Goal: Task Accomplishment & Management: Use online tool/utility

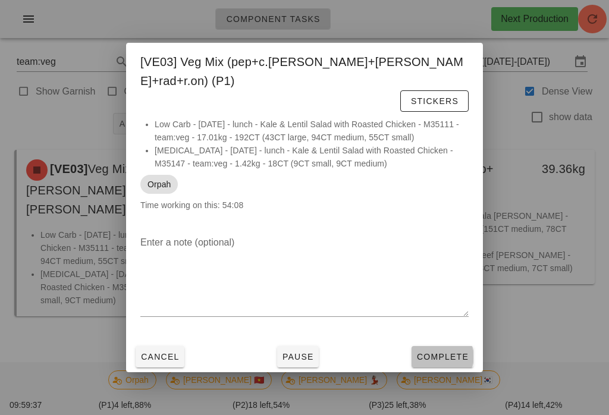
click at [441, 352] on span "Complete" at bounding box center [442, 357] width 52 height 10
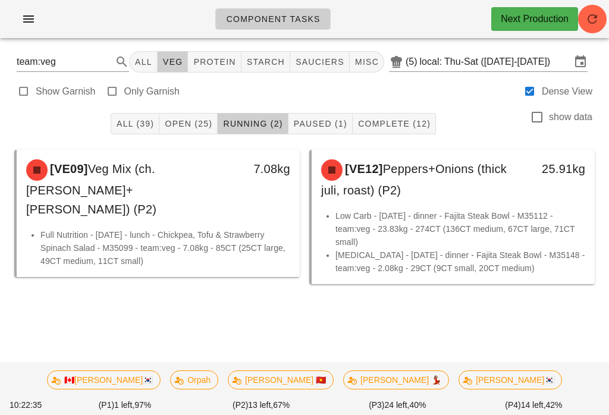
click at [231, 365] on div "🇨🇦KEN🇰🇷 Orpah Peter 🇻🇳 Ruth 💃🏽 wayne🇰🇷" at bounding box center [304, 379] width 529 height 33
click at [211, 382] on span "Orpah" at bounding box center [194, 380] width 33 height 18
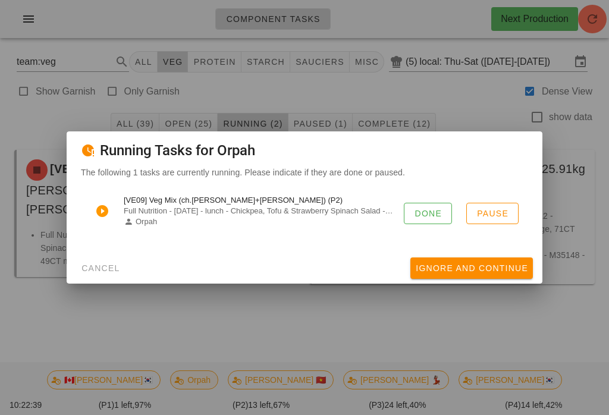
click at [429, 203] on button "Done" at bounding box center [428, 213] width 48 height 21
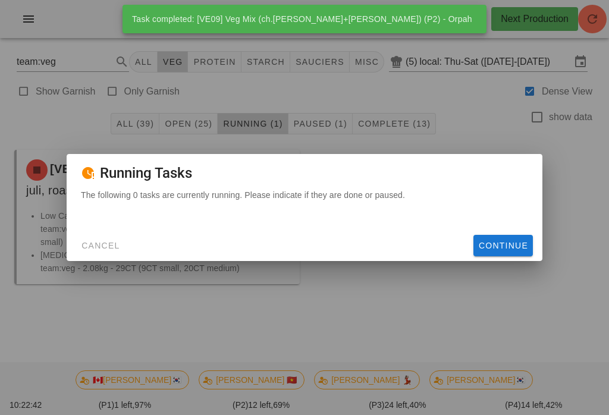
click at [97, 224] on div "The following 0 tasks are currently running. Please indicate if they are done o…" at bounding box center [305, 210] width 476 height 42
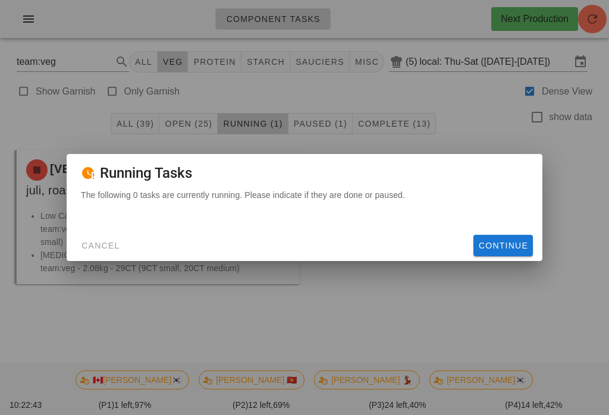
click at [104, 239] on button "Cancel" at bounding box center [100, 245] width 49 height 21
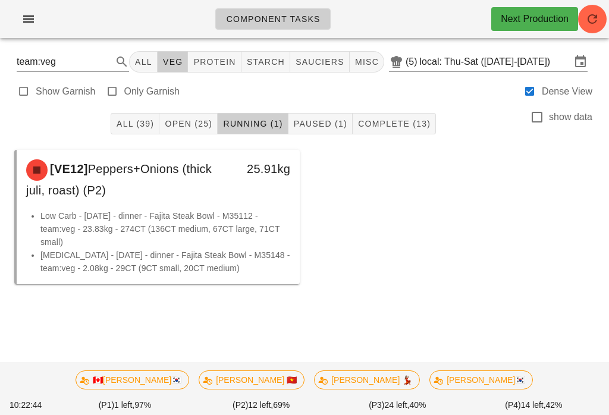
click at [259, 117] on button "Running (1)" at bounding box center [253, 123] width 70 height 21
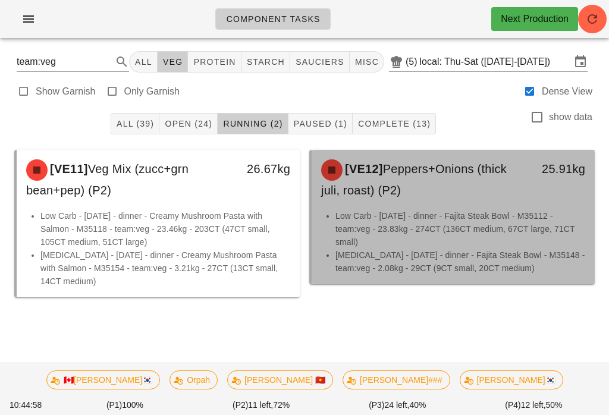
click at [447, 239] on li "Low Carb - Thursday - dinner - Fajita Steak Bowl - M35112 - team:veg - 23.83kg …" at bounding box center [460, 228] width 250 height 39
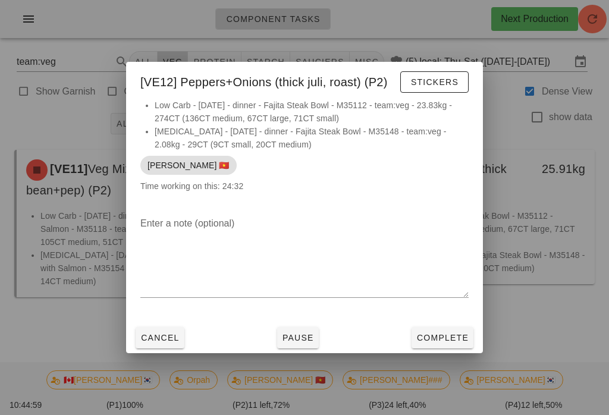
click at [453, 342] on span "Complete" at bounding box center [442, 338] width 52 height 10
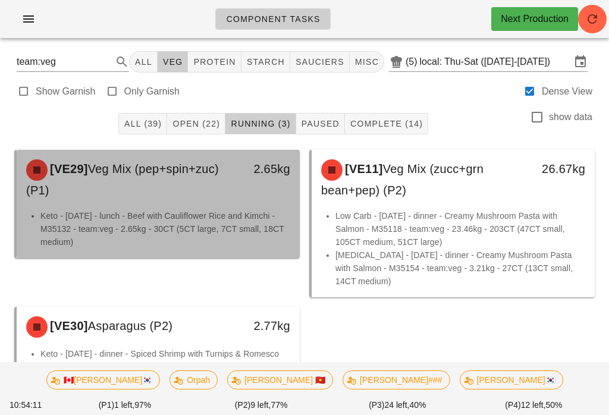
click at [210, 191] on div "[VE29] Veg Mix (pep+spin+zuc) (P1)" at bounding box center [123, 179] width 209 height 55
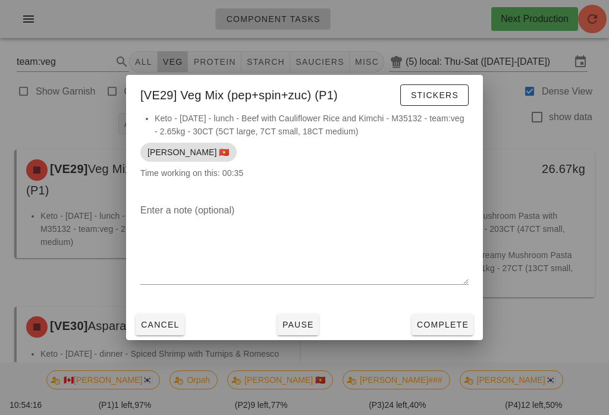
click at [147, 329] on span "Cancel" at bounding box center [159, 325] width 39 height 10
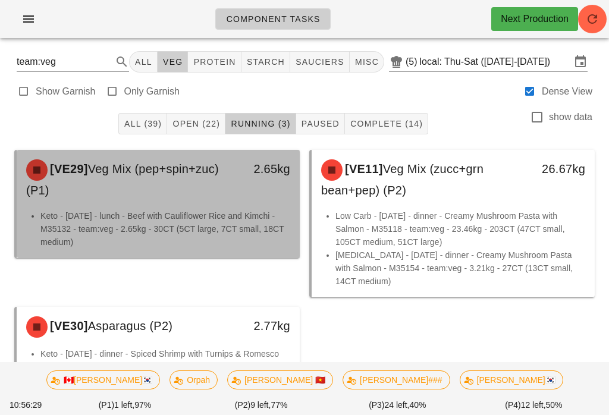
click at [177, 212] on li "Keto - Friday - lunch - Beef with Cauliflower Rice and Kimchi - M35132 - team:v…" at bounding box center [165, 228] width 250 height 39
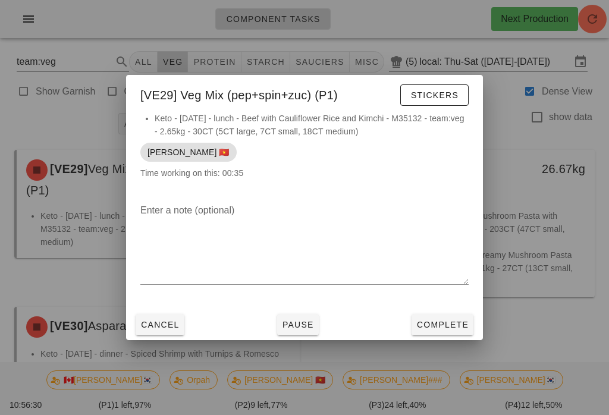
click at [158, 324] on span "Cancel" at bounding box center [159, 325] width 39 height 10
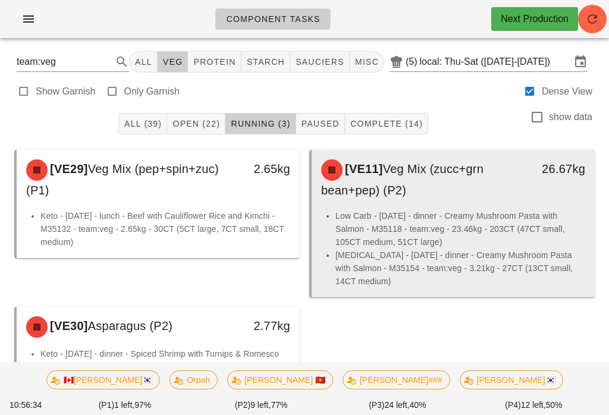
click at [422, 215] on li "Low Carb - Saturday - dinner - Creamy Mushroom Pasta with Salmon - M35118 - tea…" at bounding box center [460, 228] width 250 height 39
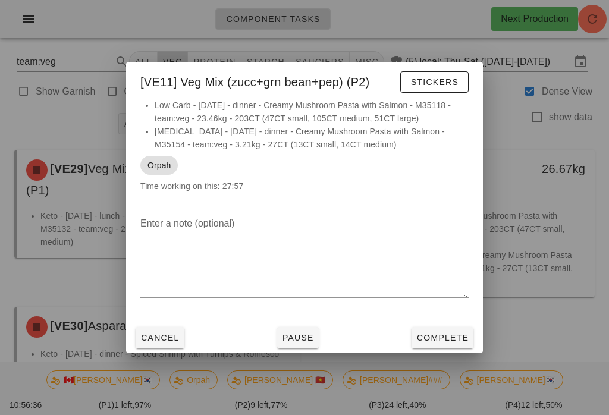
click at [450, 333] on span "Complete" at bounding box center [442, 338] width 52 height 10
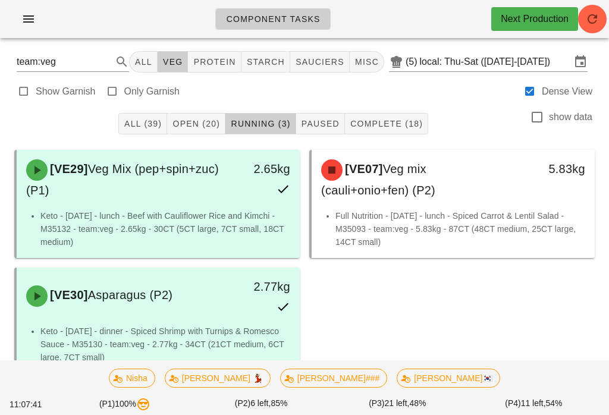
click at [601, 26] on button "button" at bounding box center [592, 19] width 29 height 29
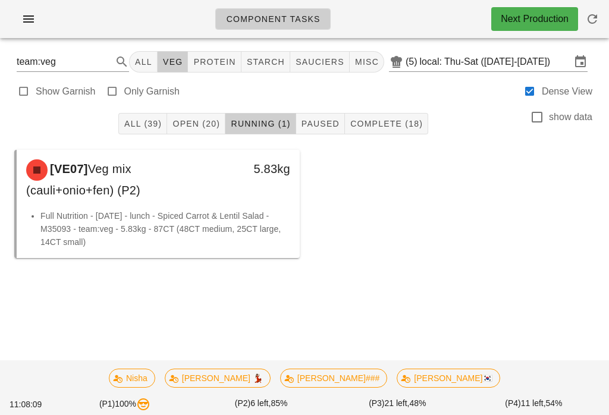
click at [199, 128] on span "Open (20)" at bounding box center [196, 124] width 48 height 10
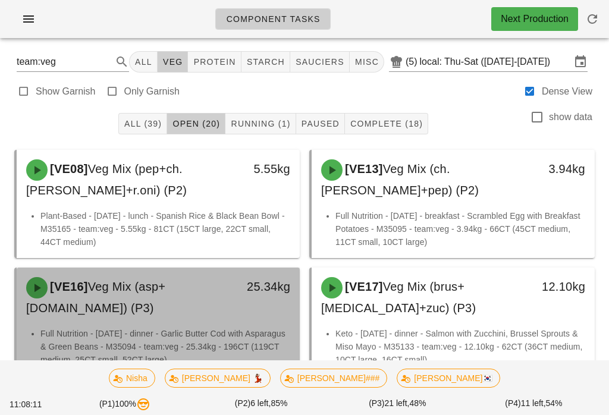
click at [174, 272] on div "[VE16] Veg Mix (asp+grn.bn) (P3)" at bounding box center [123, 297] width 209 height 55
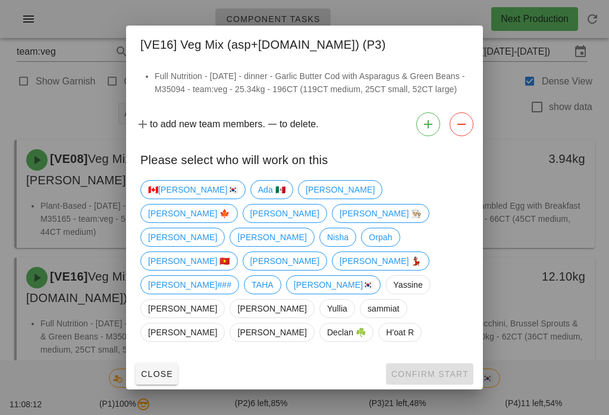
scroll to position [8, 0]
click at [20, 108] on div at bounding box center [304, 207] width 609 height 415
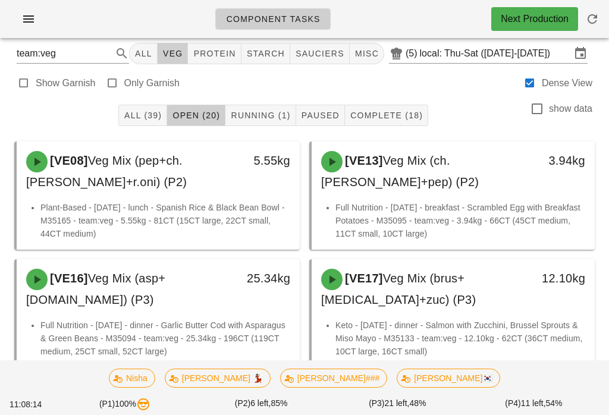
click at [285, 107] on button "Running (1)" at bounding box center [260, 115] width 70 height 21
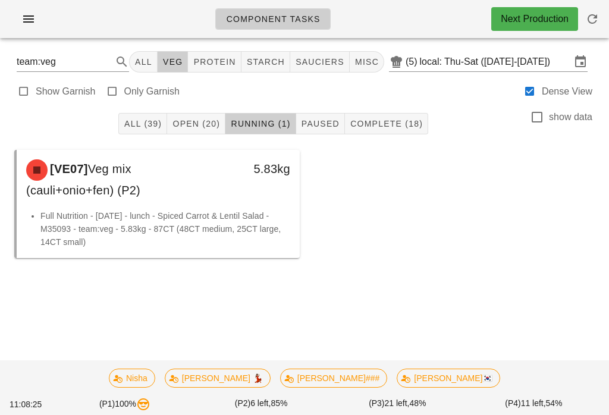
click at [203, 119] on span "Open (20)" at bounding box center [196, 124] width 48 height 10
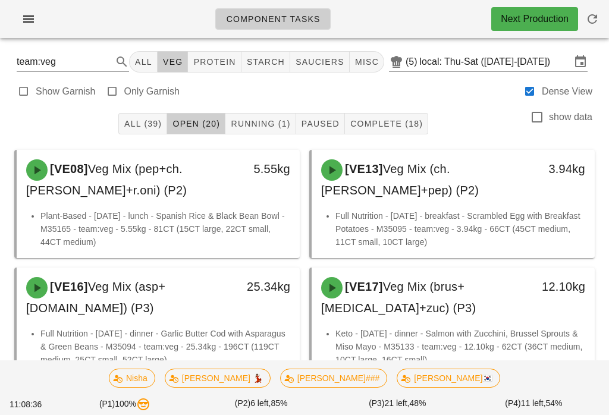
click at [401, 111] on div "All (39) Open (20) Running (1) Paused Complete (18) show data" at bounding box center [304, 124] width 595 height 38
click at [375, 127] on span "Complete (18)" at bounding box center [386, 124] width 73 height 10
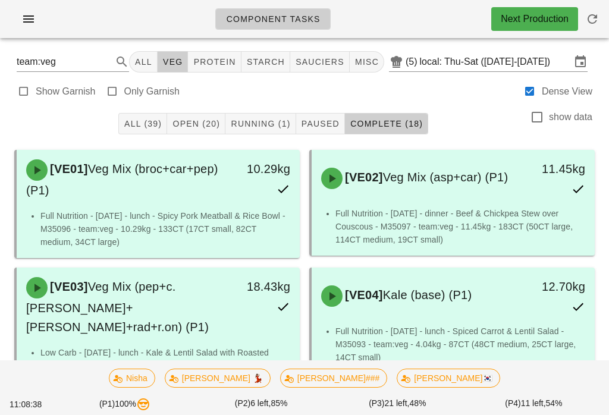
click at [258, 119] on span "Running (1)" at bounding box center [260, 124] width 60 height 10
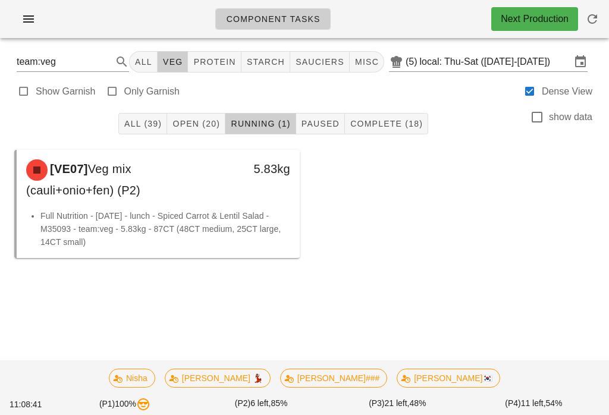
scroll to position [18, 0]
click at [388, 119] on span "Complete (18)" at bounding box center [386, 124] width 73 height 10
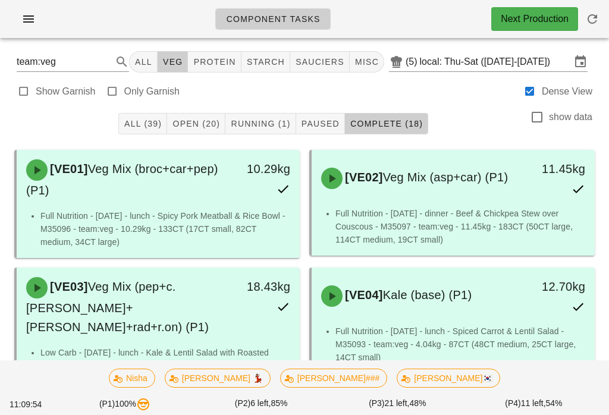
click at [123, 133] on button "All (39)" at bounding box center [142, 123] width 49 height 21
click at [193, 123] on span "Open (20)" at bounding box center [196, 124] width 48 height 10
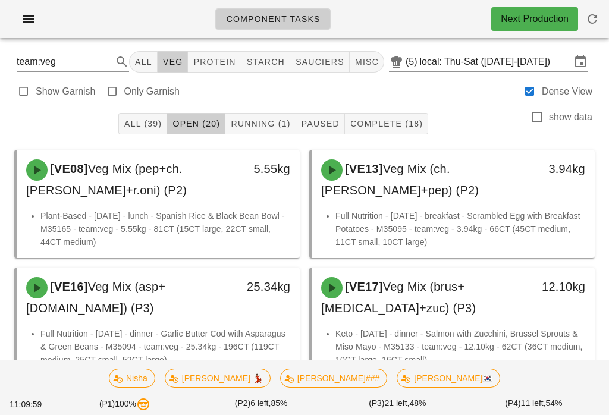
click at [108, 91] on div at bounding box center [112, 91] width 17 height 17
type input "garnish"
checkbox input "true"
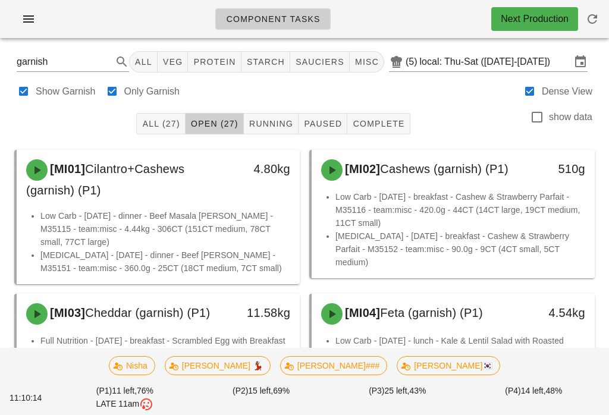
click at [93, 86] on label "Show Garnish" at bounding box center [66, 92] width 60 height 12
checkbox input "false"
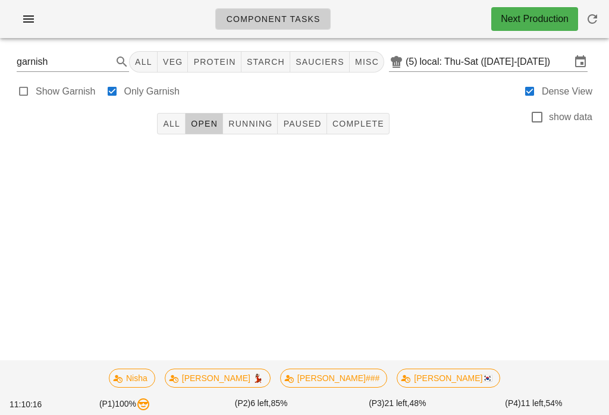
click at [104, 92] on div at bounding box center [112, 91] width 17 height 17
checkbox input "false"
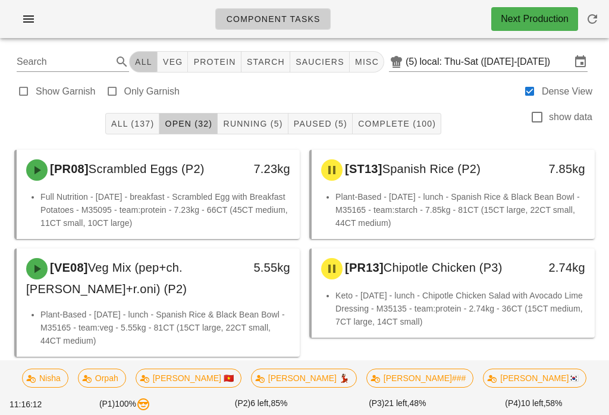
click at [152, 58] on span "All" at bounding box center [143, 62] width 18 height 10
click at [175, 64] on span "veg" at bounding box center [172, 62] width 21 height 10
type input "team:veg"
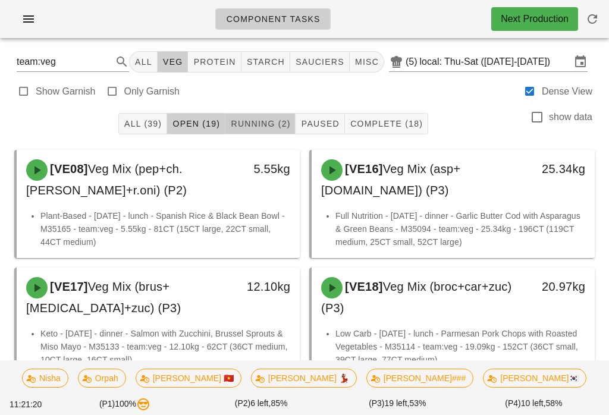
click at [263, 126] on span "Running (2)" at bounding box center [260, 124] width 60 height 10
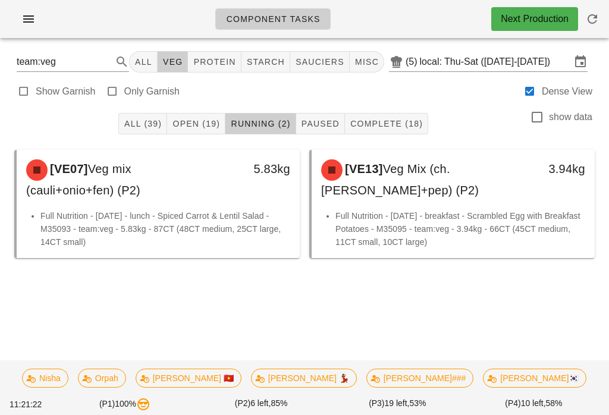
click at [205, 125] on span "Open (19)" at bounding box center [196, 124] width 48 height 10
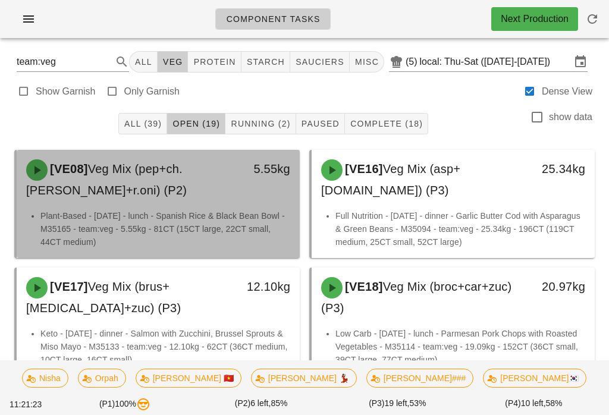
click at [145, 205] on div "[VE08] Veg Mix (pep+ch.tom+r.oni) (P2)" at bounding box center [123, 179] width 209 height 55
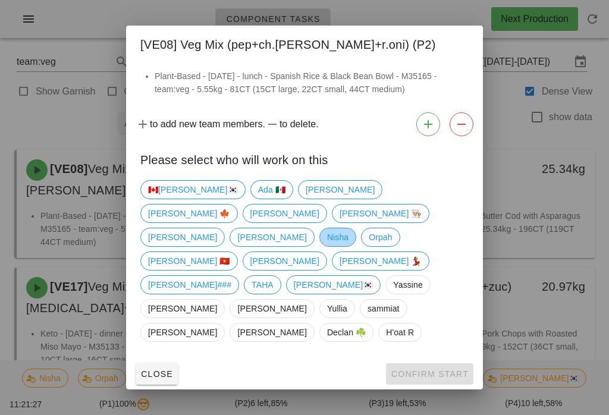
click at [327, 244] on span "Nisha" at bounding box center [337, 237] width 21 height 18
click at [432, 369] on span "Confirm Start" at bounding box center [430, 374] width 78 height 10
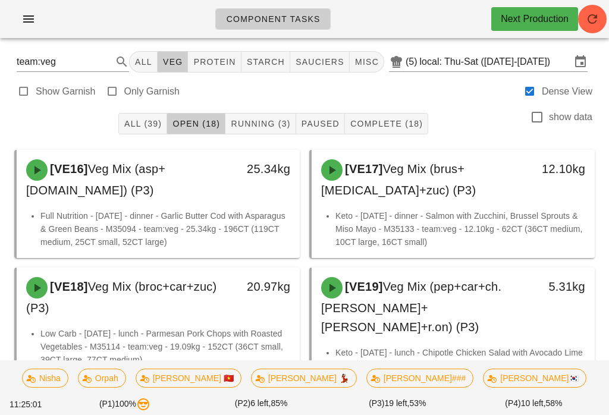
click at [255, 116] on button "Running (3)" at bounding box center [260, 123] width 70 height 21
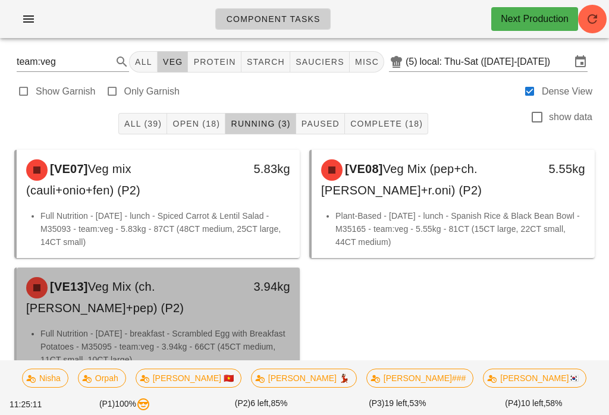
click at [228, 306] on div "3.94kg" at bounding box center [263, 297] width 70 height 55
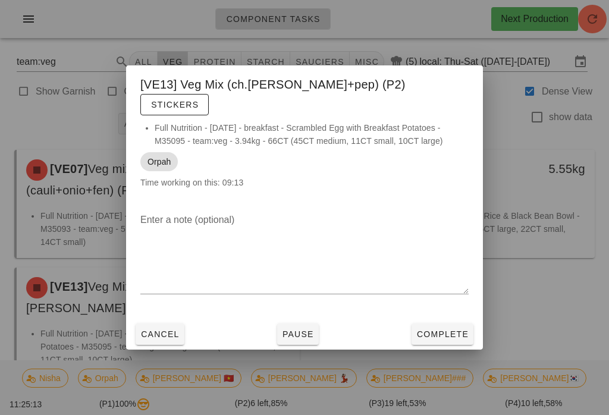
click at [453, 329] on span "Complete" at bounding box center [442, 334] width 52 height 10
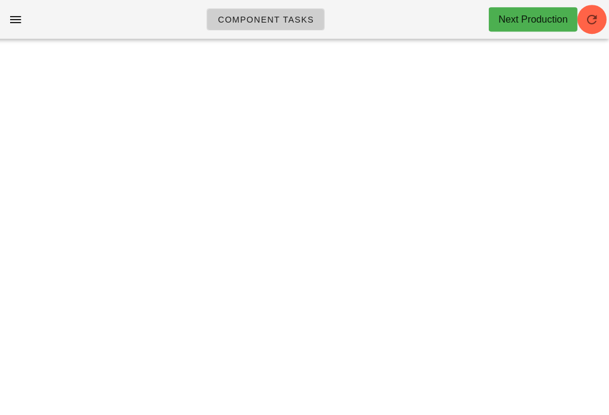
click at [588, 4] on div "Component Tasks Next Production" at bounding box center [304, 19] width 609 height 38
click at [579, 27] on button "button" at bounding box center [592, 19] width 29 height 29
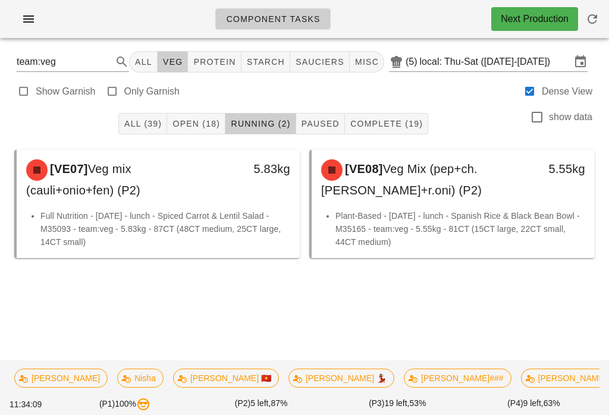
scroll to position [0, 13]
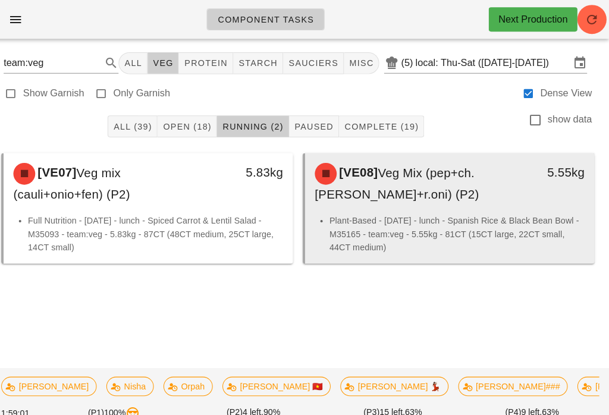
click at [427, 197] on span "Veg Mix (pep+ch.[PERSON_NAME]+r.oni) (P2)" at bounding box center [401, 179] width 161 height 34
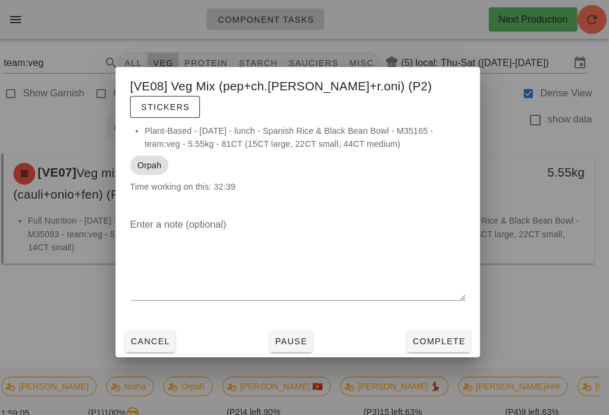
click at [142, 329] on span "Cancel" at bounding box center [159, 334] width 39 height 10
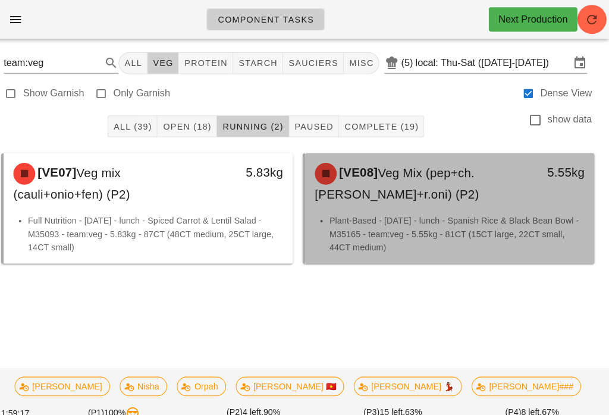
click at [390, 220] on li "Plant-Based - Thursday - lunch - Spanish Rice & Black Bean Bowl - M35165 - team…" at bounding box center [460, 228] width 250 height 39
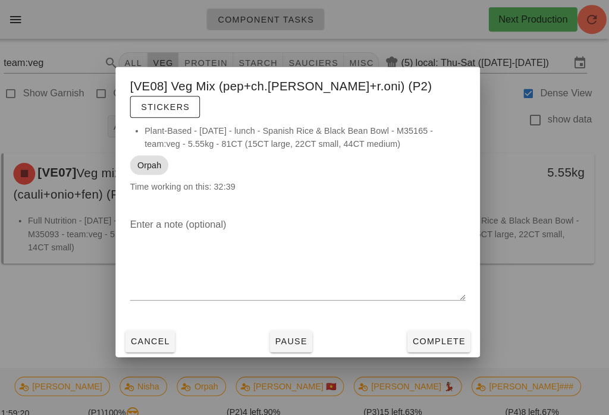
click at [442, 329] on span "Complete" at bounding box center [442, 334] width 52 height 10
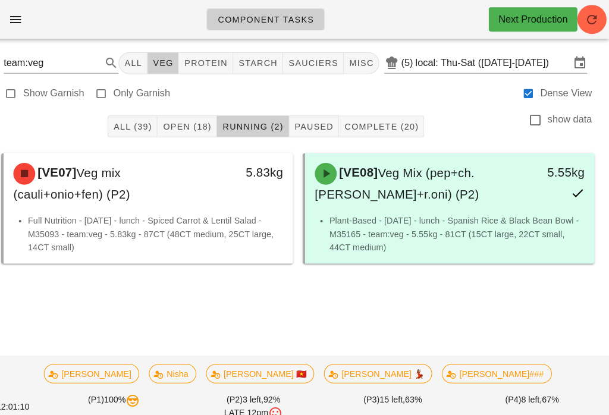
click at [131, 113] on button "All (39)" at bounding box center [142, 123] width 49 height 21
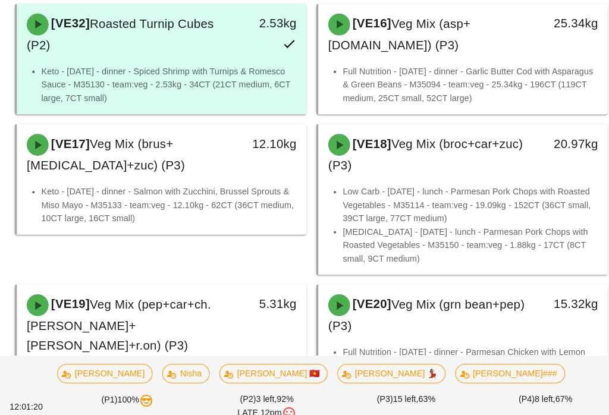
scroll to position [1418, 0]
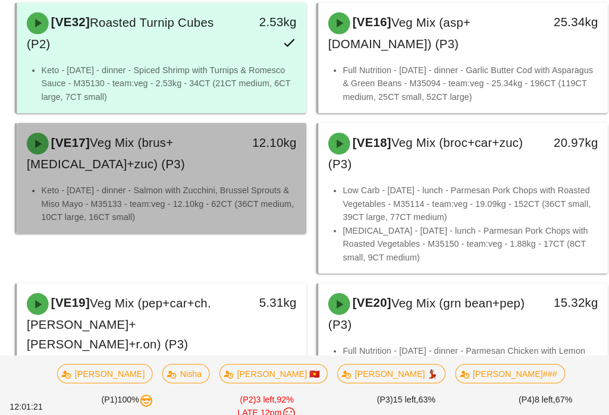
click at [196, 149] on div "[VE17] Veg Mix (brus+caul+zuc) (P3)" at bounding box center [123, 150] width 209 height 55
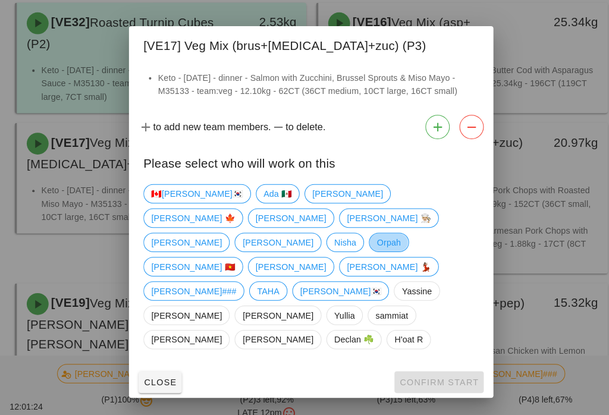
click at [369, 246] on span "Orpah" at bounding box center [380, 237] width 23 height 18
click at [437, 363] on button "Confirm Start" at bounding box center [429, 373] width 87 height 21
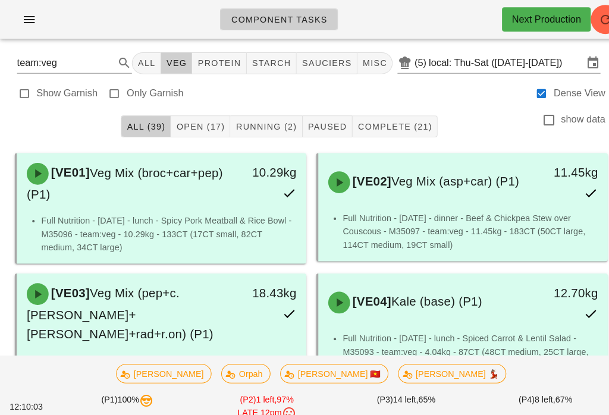
click at [264, 125] on span "Running (2)" at bounding box center [260, 124] width 60 height 10
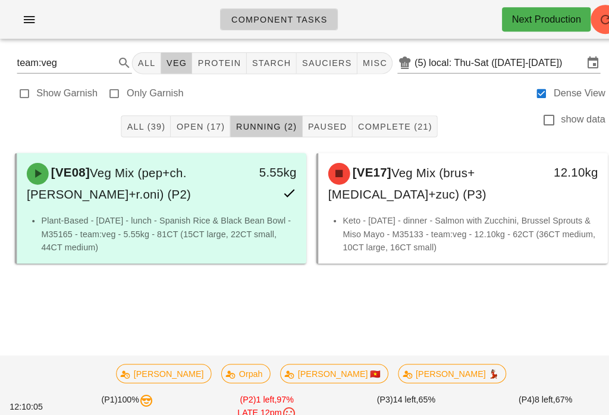
click at [192, 122] on span "Open (17)" at bounding box center [196, 124] width 48 height 10
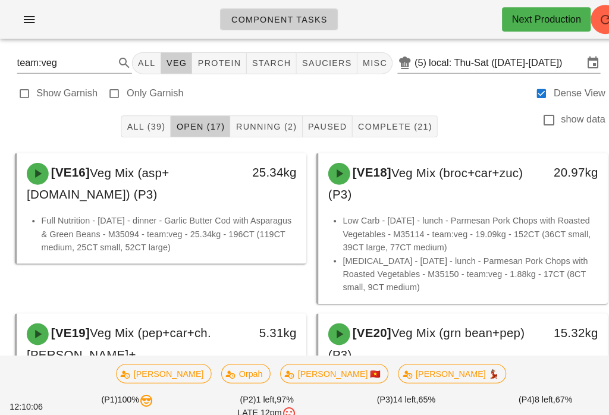
click at [243, 289] on div "[VE16] Veg Mix (asp+grn.bn) (P3) 25.34kg Full Nutrition - Thursday - dinner - G…" at bounding box center [157, 223] width 295 height 157
click at [232, 110] on div "All (39) Open (17) Running (2) Paused Complete (21) show data" at bounding box center [304, 124] width 595 height 38
click at [254, 119] on span "Running (2)" at bounding box center [260, 124] width 60 height 10
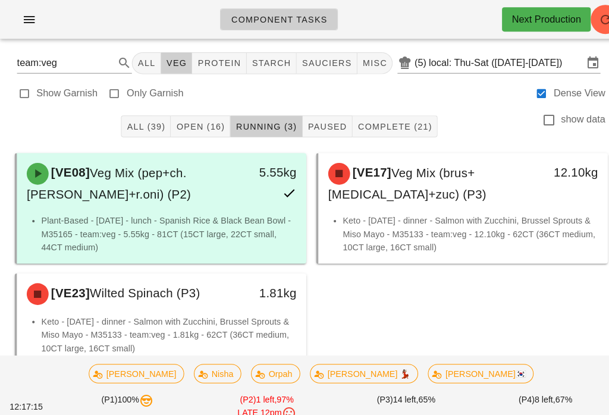
click at [270, 123] on span "Running (3)" at bounding box center [260, 124] width 60 height 10
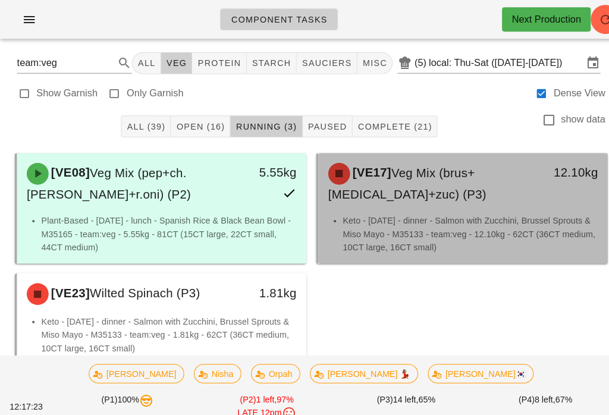
click at [464, 191] on div "[VE17] Veg Mix (brus+caul+zuc) (P3)" at bounding box center [418, 179] width 209 height 55
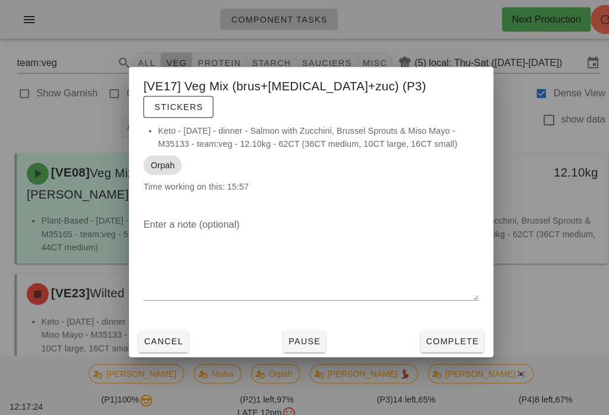
click at [454, 329] on span "Complete" at bounding box center [442, 334] width 52 height 10
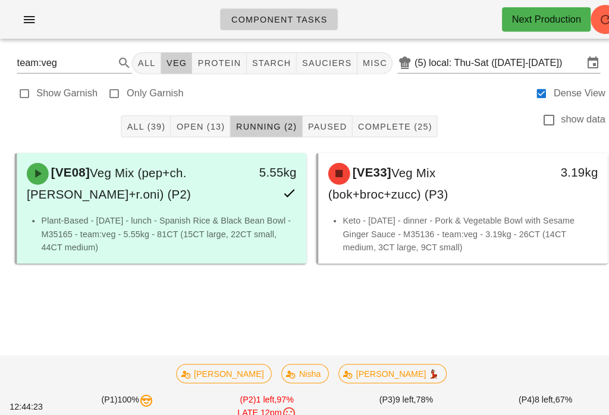
click at [594, 15] on icon "button" at bounding box center [592, 19] width 14 height 14
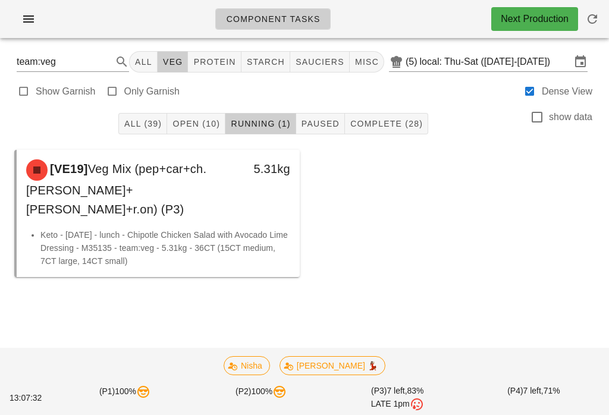
click at [31, 20] on icon "button" at bounding box center [28, 19] width 14 height 14
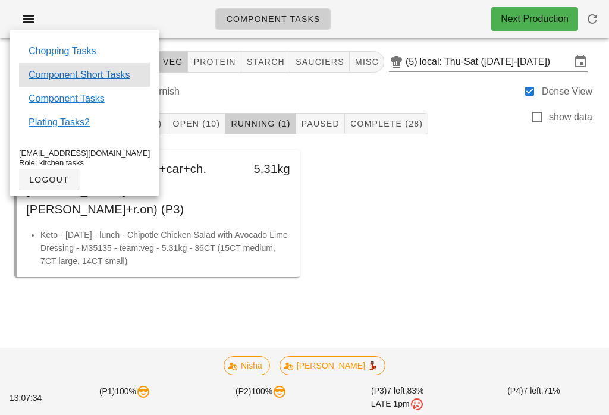
click at [124, 74] on link "Component Short Tasks" at bounding box center [79, 75] width 101 height 14
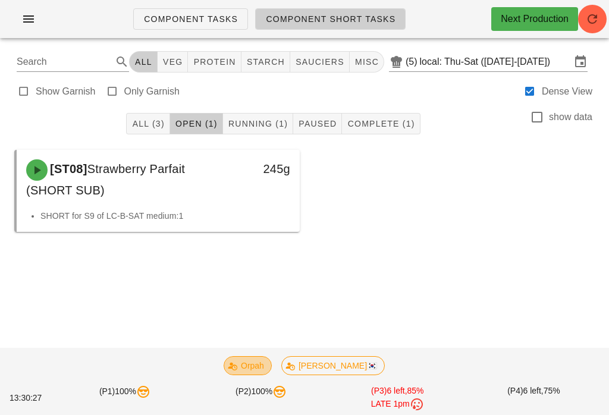
click at [264, 364] on span "Orpah" at bounding box center [247, 366] width 33 height 18
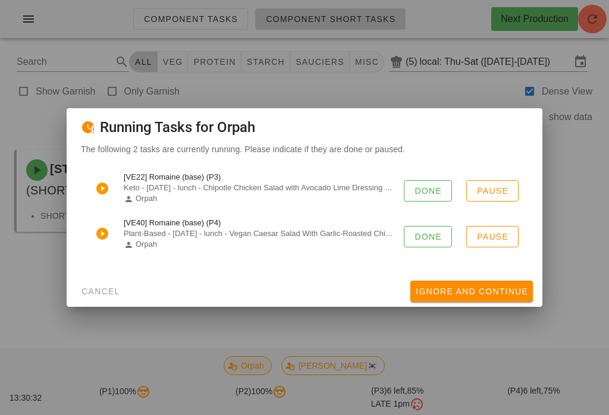
click at [415, 226] on button "Done" at bounding box center [428, 236] width 48 height 21
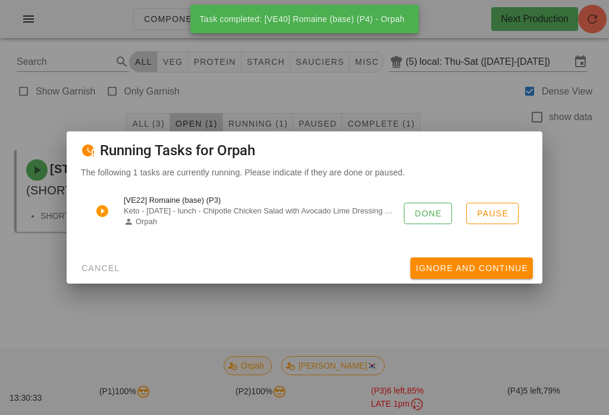
click at [429, 203] on button "Done" at bounding box center [428, 213] width 48 height 21
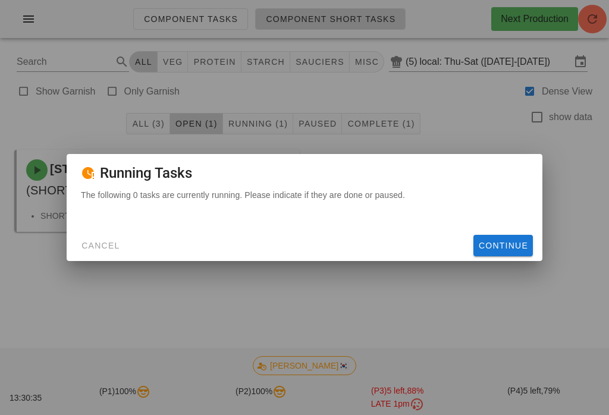
click at [98, 250] on span "Cancel" at bounding box center [100, 246] width 39 height 10
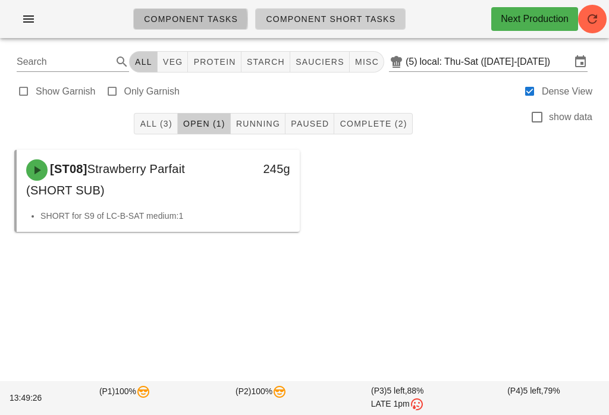
click at [209, 15] on span "Component Tasks" at bounding box center [190, 19] width 95 height 10
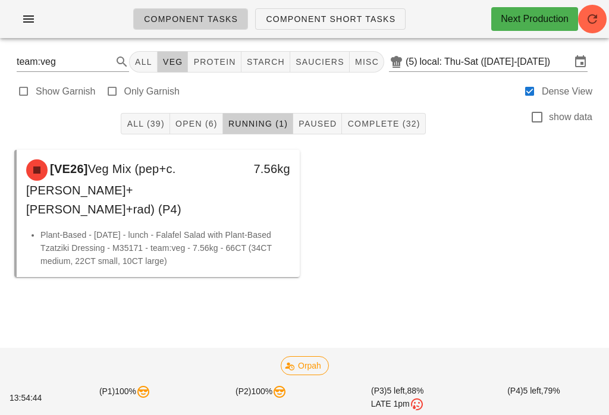
click at [197, 102] on div "Show Garnish Only Garnish Dense View" at bounding box center [304, 90] width 595 height 29
click at [196, 123] on span "Open (6)" at bounding box center [196, 124] width 43 height 10
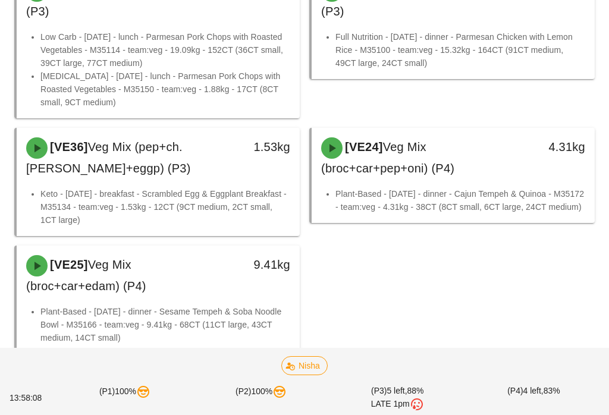
scroll to position [185, 0]
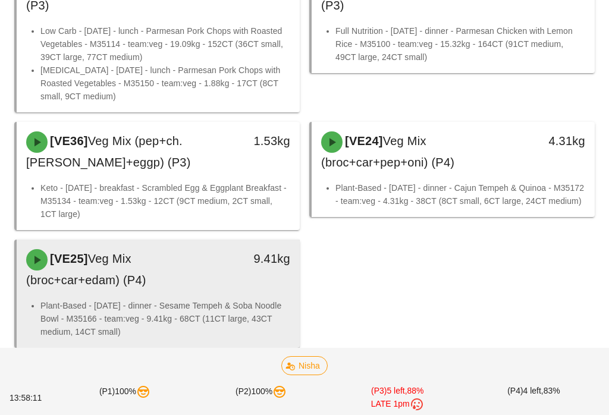
click at [229, 279] on div "9.41kg" at bounding box center [263, 269] width 70 height 55
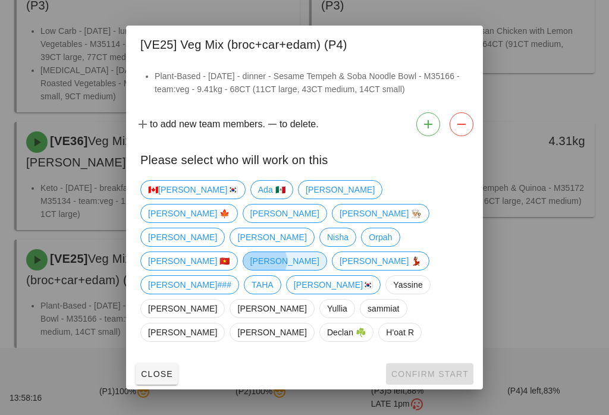
click at [319, 256] on span "[PERSON_NAME]" at bounding box center [284, 261] width 69 height 18
click at [438, 363] on button "Confirm Start" at bounding box center [429, 373] width 87 height 21
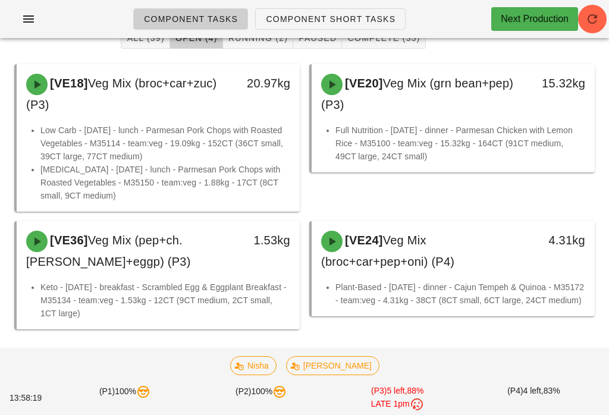
scroll to position [67, 0]
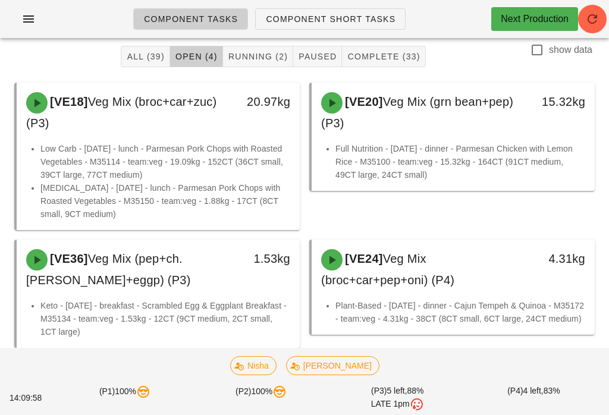
click at [253, 37] on ul "Component Tasks Component Short Tasks" at bounding box center [269, 19] width 301 height 43
click at [246, 55] on span "Running (2)" at bounding box center [258, 57] width 60 height 10
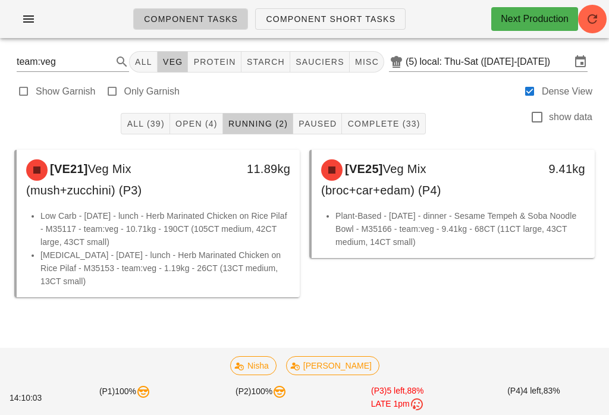
click at [214, 113] on button "Open (4)" at bounding box center [196, 123] width 53 height 21
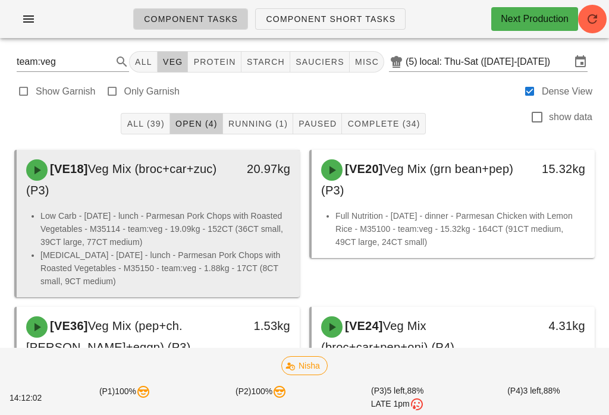
click at [189, 204] on div "[VE18] Veg Mix (broc+car+zuc) (P3)" at bounding box center [123, 179] width 209 height 55
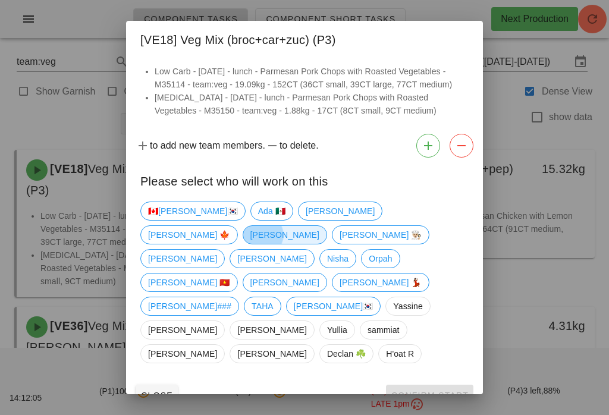
click at [319, 244] on span "Arturo" at bounding box center [284, 235] width 69 height 18
click at [444, 391] on span "Confirm Start" at bounding box center [430, 396] width 78 height 10
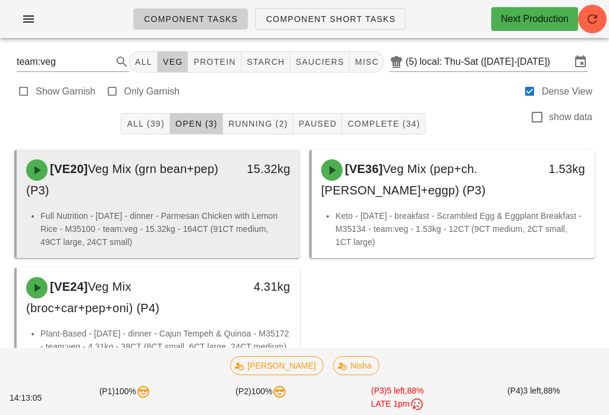
click at [242, 182] on div "15.32kg" at bounding box center [263, 179] width 70 height 55
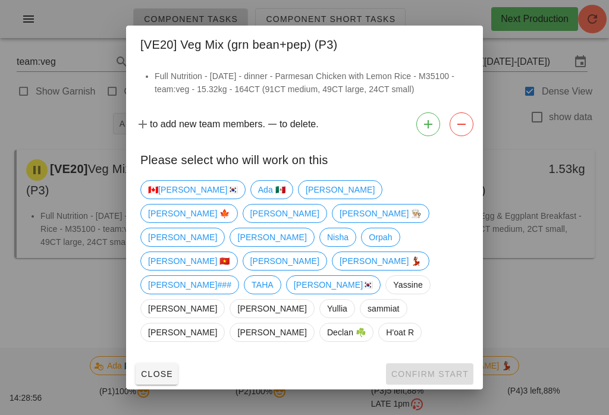
click at [567, 287] on div at bounding box center [304, 207] width 609 height 415
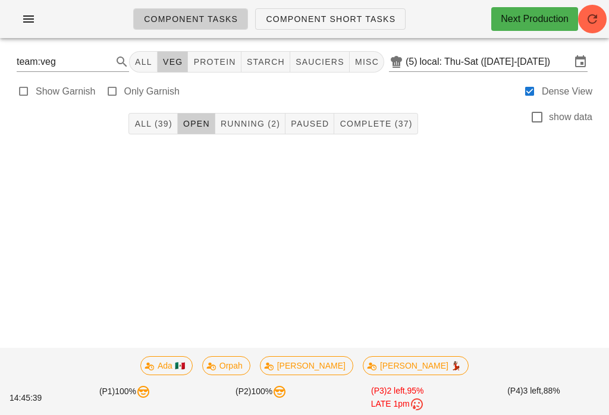
click at [260, 113] on button "Running (2)" at bounding box center [250, 123] width 70 height 21
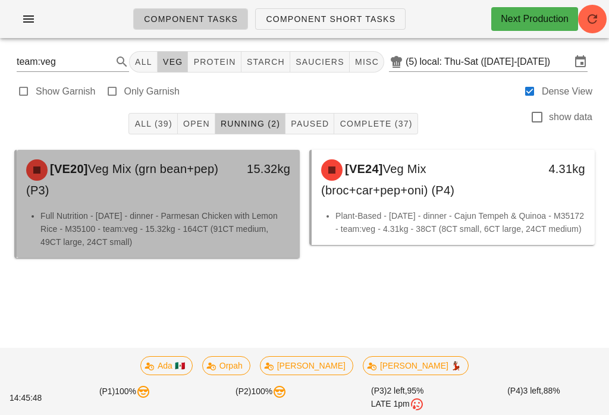
click at [242, 177] on div "15.32kg" at bounding box center [262, 168] width 55 height 19
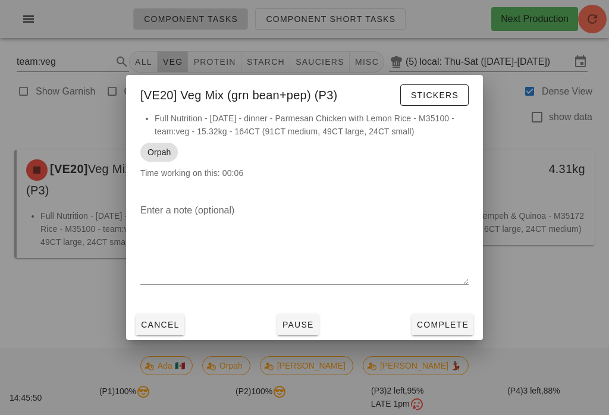
click at [464, 329] on span "Complete" at bounding box center [442, 325] width 52 height 10
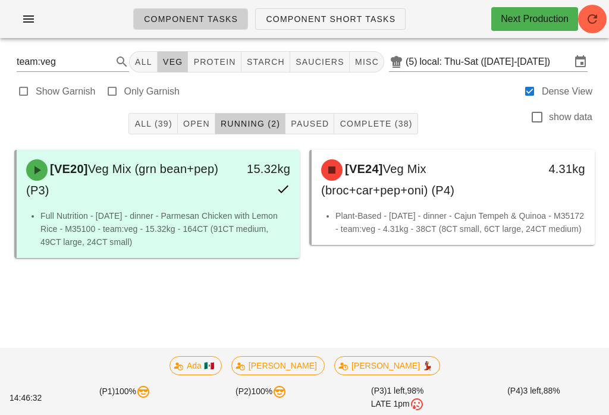
click at [322, 14] on span "Component Short Tasks" at bounding box center [330, 19] width 130 height 10
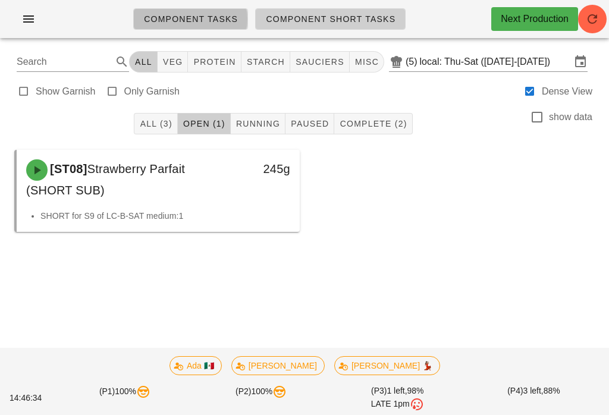
click at [196, 11] on link "Component Tasks" at bounding box center [190, 18] width 115 height 21
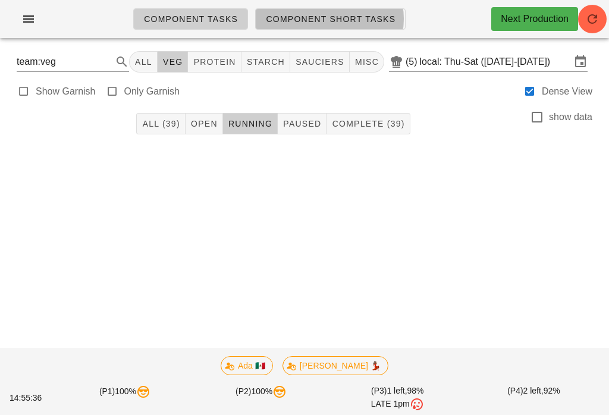
click at [309, 9] on link "Component Short Tasks" at bounding box center [330, 18] width 150 height 21
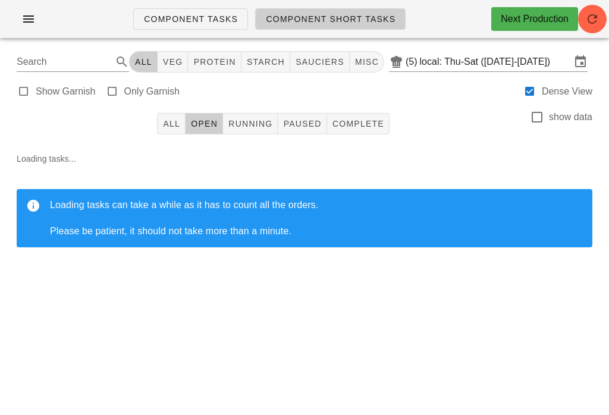
click at [165, 119] on span "All" at bounding box center [171, 124] width 18 height 10
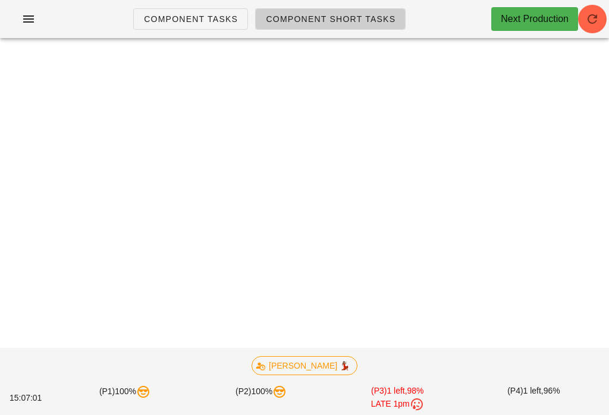
click at [486, 372] on div "[PERSON_NAME] 💃🏽" at bounding box center [304, 365] width 595 height 33
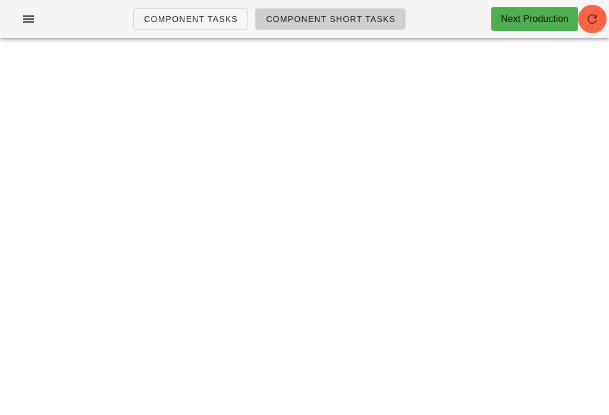
click at [569, 125] on div "Component Tasks Component Short Tasks Next Production Search All veg protein st…" at bounding box center [304, 207] width 609 height 415
click at [52, 294] on div "Component Tasks Component Short Tasks Next Production Search All veg protein st…" at bounding box center [304, 207] width 609 height 415
click at [589, 26] on icon "button" at bounding box center [592, 19] width 14 height 14
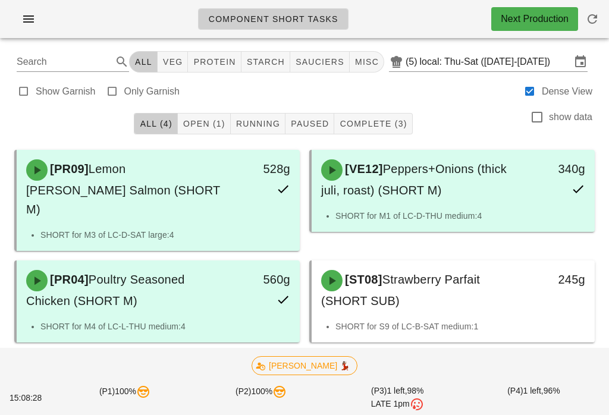
click at [273, 375] on div "[PERSON_NAME] 💃🏽" at bounding box center [304, 365] width 115 height 29
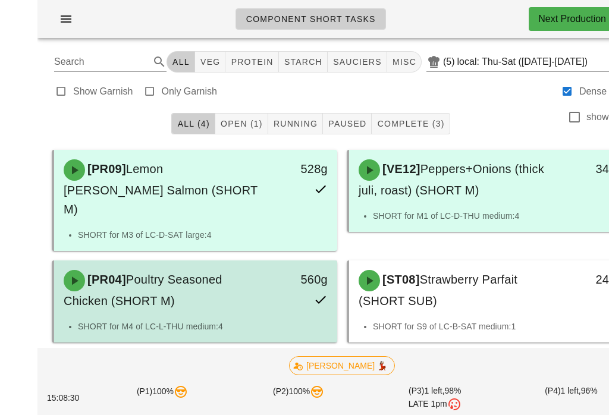
click at [80, 263] on div "[PR04] Poultry Seasoned Chicken (SHORT M)" at bounding box center [123, 290] width 209 height 55
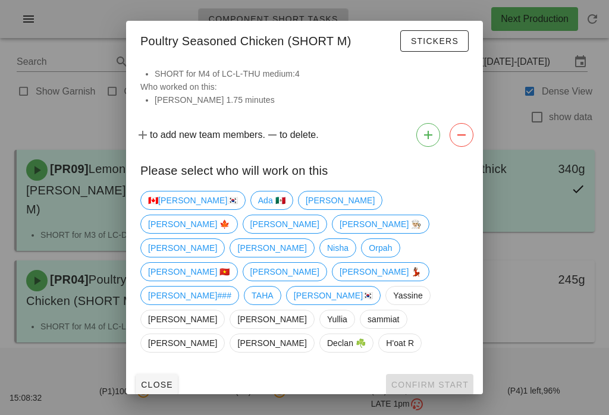
click at [608, 313] on div at bounding box center [304, 207] width 609 height 415
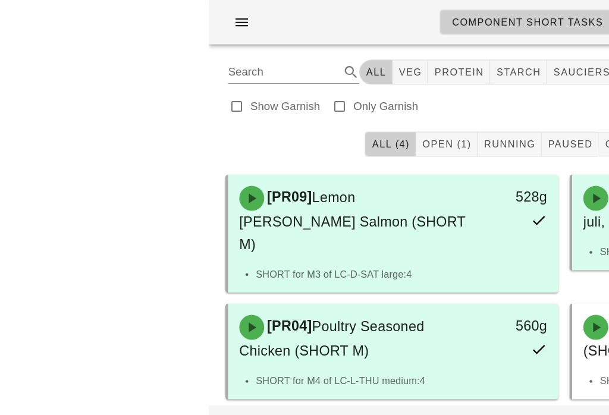
scroll to position [0, -179]
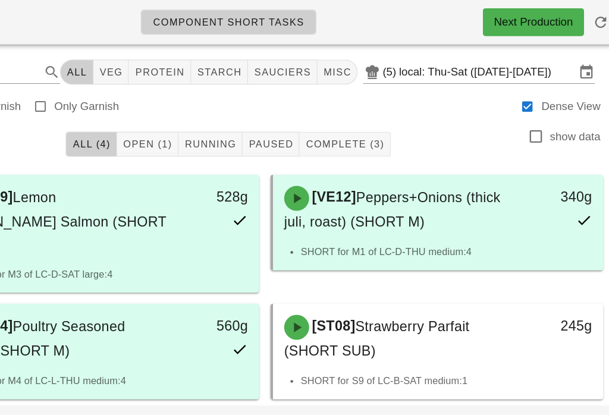
click at [585, 15] on icon "button" at bounding box center [592, 19] width 14 height 14
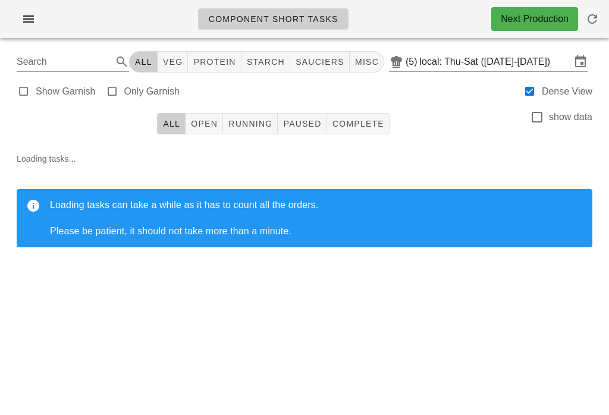
scroll to position [0, 77]
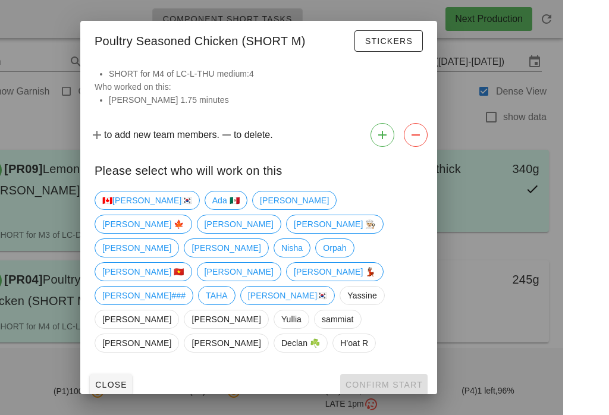
click at [156, 369] on div "Close Confirm Start" at bounding box center [304, 384] width 357 height 31
click at [150, 369] on div "Close Confirm Start" at bounding box center [304, 384] width 357 height 31
click at [153, 369] on div "Close Confirm Start" at bounding box center [304, 384] width 357 height 31
click at [147, 369] on div "Close Confirm Start" at bounding box center [304, 384] width 357 height 31
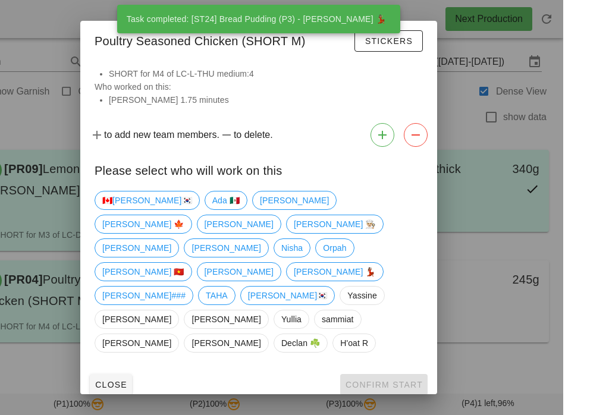
click at [150, 369] on div "Close Confirm Start" at bounding box center [304, 384] width 357 height 31
click at [158, 369] on div "Close Confirm Start" at bounding box center [304, 384] width 357 height 31
click at [147, 369] on div "Close Confirm Start" at bounding box center [304, 384] width 357 height 31
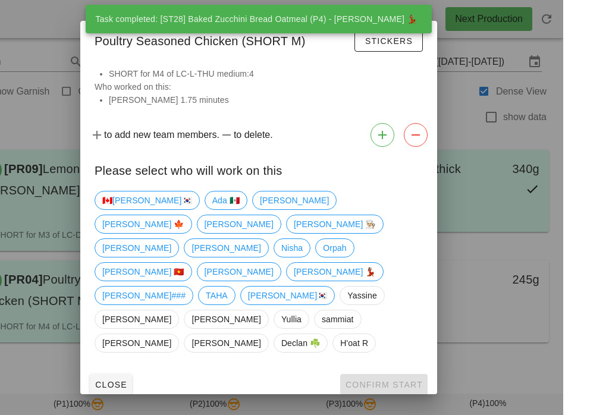
click at [147, 369] on div "Close Confirm Start" at bounding box center [304, 384] width 357 height 31
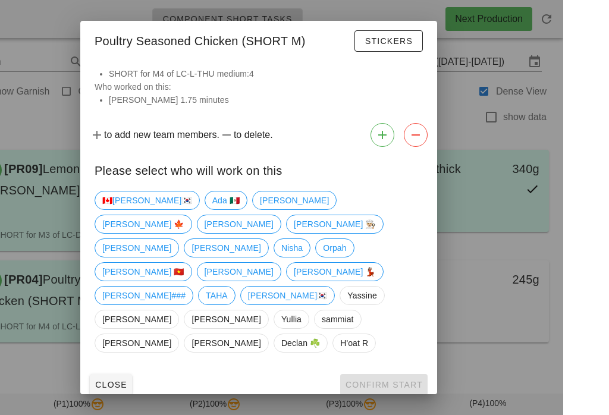
click at [155, 369] on div "Close Confirm Start" at bounding box center [304, 384] width 357 height 31
click at [161, 369] on div "Close Confirm Start" at bounding box center [304, 384] width 357 height 31
click at [148, 369] on div "Close Confirm Start" at bounding box center [304, 384] width 357 height 31
click at [137, 369] on div "Close Confirm Start" at bounding box center [304, 384] width 357 height 31
click at [164, 369] on div "Close Confirm Start" at bounding box center [304, 384] width 357 height 31
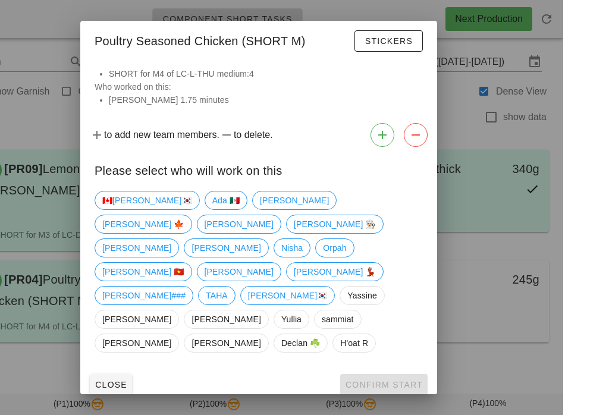
click at [150, 369] on div "Close Confirm Start" at bounding box center [304, 384] width 357 height 31
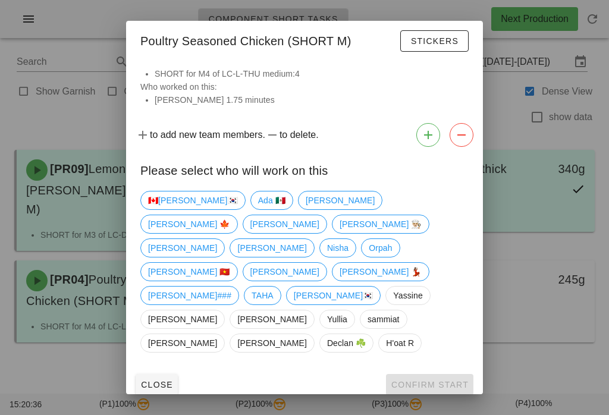
click at [158, 380] on span "Close" at bounding box center [156, 385] width 33 height 10
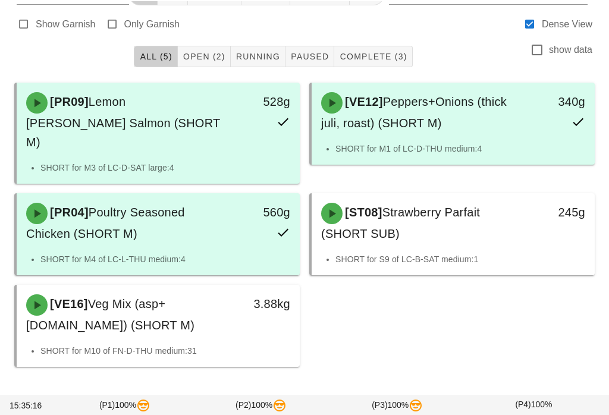
scroll to position [67, 0]
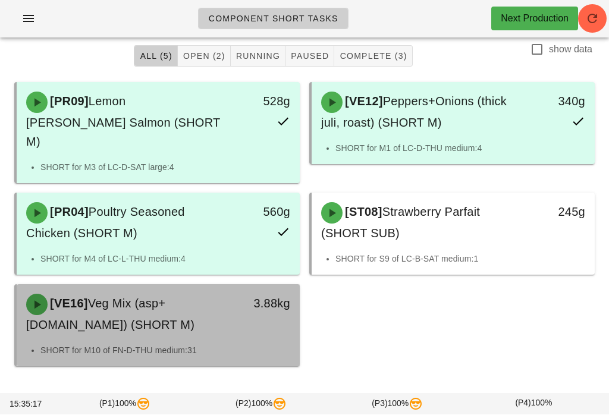
click at [231, 310] on div "3.88kg" at bounding box center [263, 314] width 70 height 55
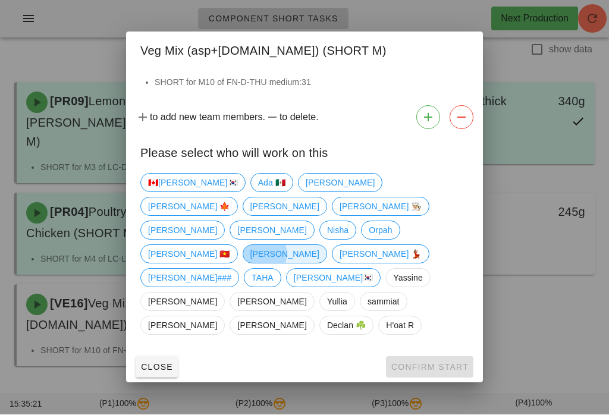
click at [319, 256] on span "Richard" at bounding box center [284, 255] width 69 height 18
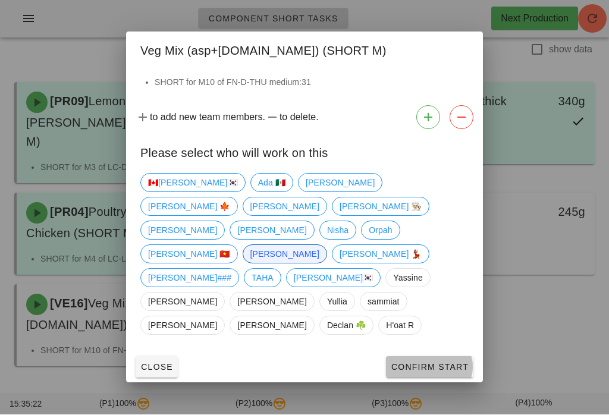
click at [444, 357] on button "Confirm Start" at bounding box center [429, 367] width 87 height 21
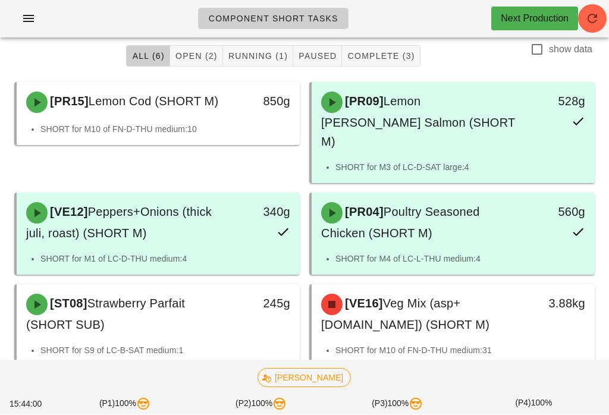
click at [280, 47] on button "Running (1)" at bounding box center [258, 56] width 70 height 21
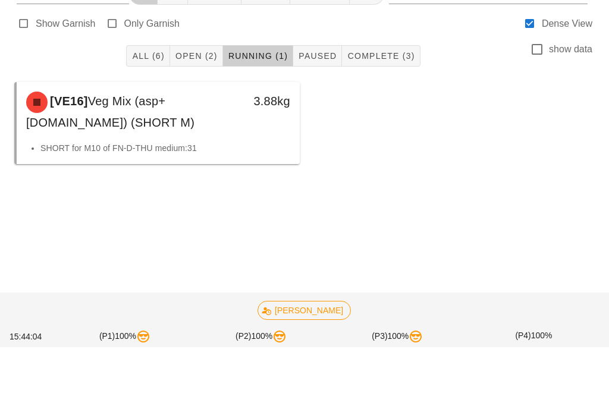
click at [203, 113] on button "Open (2)" at bounding box center [196, 123] width 53 height 21
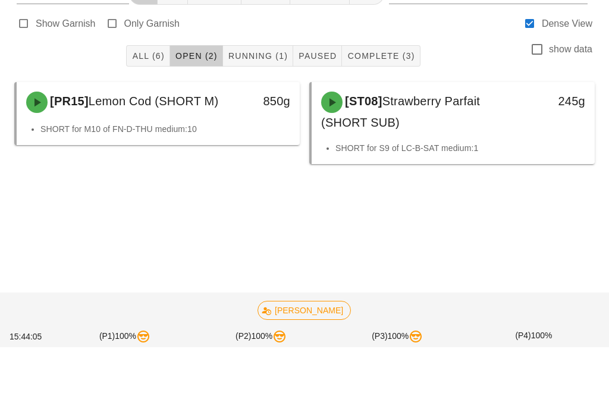
click at [258, 105] on div "All (6) Open (2) Running (1) Paused Complete (3) show data" at bounding box center [304, 124] width 595 height 38
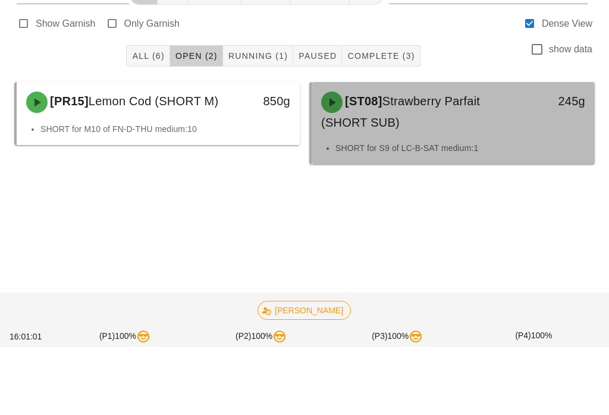
click at [517, 152] on div "[ST08] Strawberry Parfait (SHORT SUB)" at bounding box center [418, 179] width 209 height 55
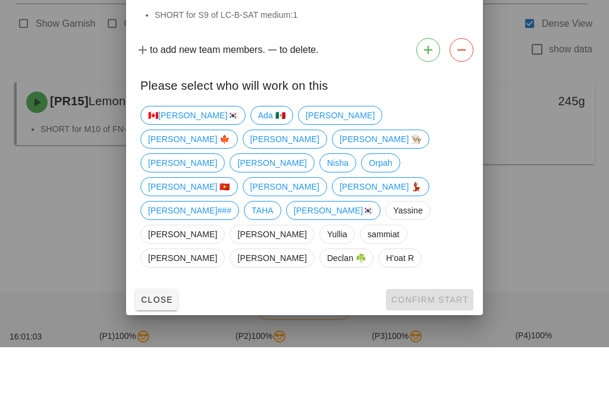
click at [390, 352] on div "Close Confirm Start" at bounding box center [304, 367] width 357 height 31
click at [396, 253] on div "🇨🇦KEN🇰🇷 Ada 🇲🇽 Adam Adam 🍁 Arturo Danilo 👨🏼‍🍳 Fernanda nick Nisha Orpah Peter 🇻…" at bounding box center [304, 260] width 357 height 183
click at [366, 317] on span "Declan ☘️" at bounding box center [346, 326] width 39 height 18
click at [395, 357] on button "Confirm Start" at bounding box center [429, 367] width 87 height 21
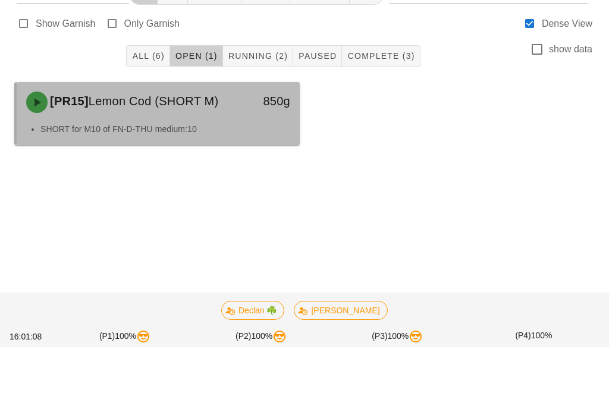
click at [224, 152] on div "[PR15] Lemon Cod (SHORT M)" at bounding box center [123, 170] width 209 height 36
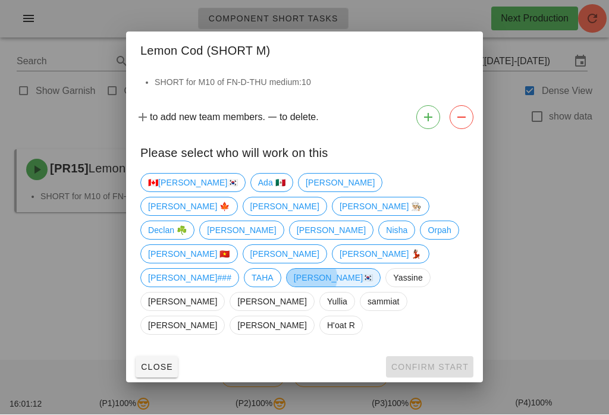
click at [367, 272] on span "wayne🇰🇷" at bounding box center [334, 278] width 80 height 18
click at [454, 357] on button "Confirm Start" at bounding box center [429, 367] width 87 height 21
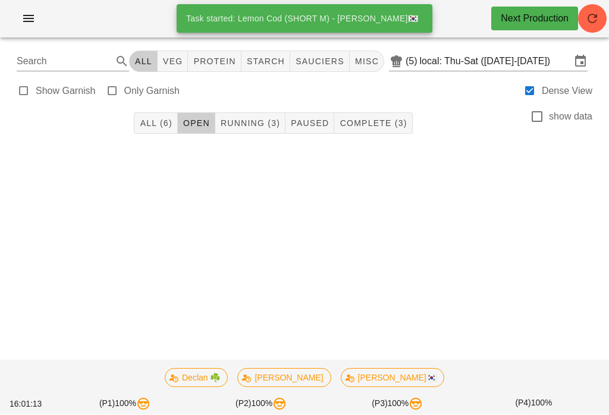
click at [253, 127] on span "Running (3)" at bounding box center [250, 124] width 60 height 10
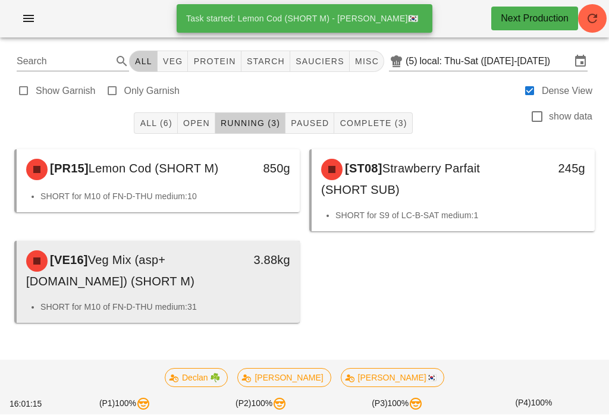
click at [228, 288] on div "3.88kg" at bounding box center [263, 271] width 70 height 55
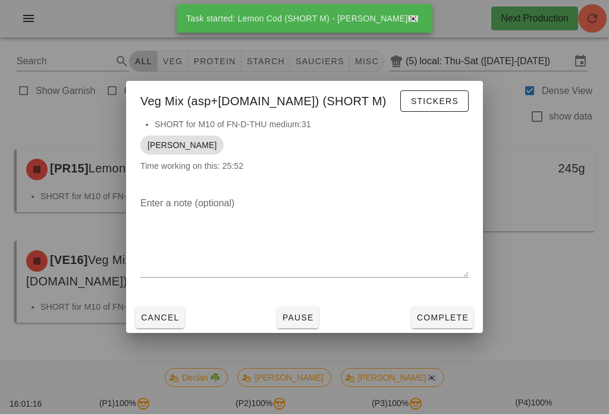
click at [456, 323] on span "Complete" at bounding box center [442, 318] width 52 height 10
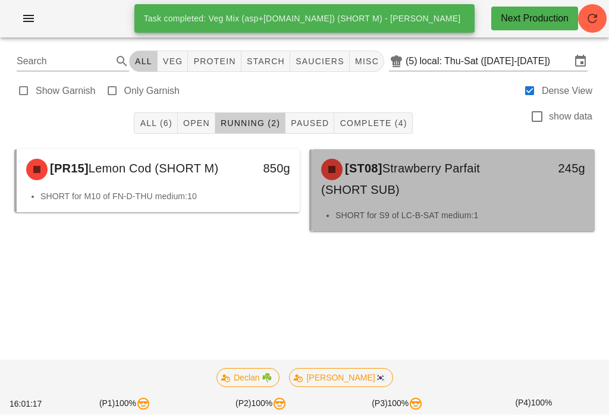
click at [423, 200] on div "[ST08] Strawberry Parfait (SHORT SUB)" at bounding box center [418, 179] width 209 height 55
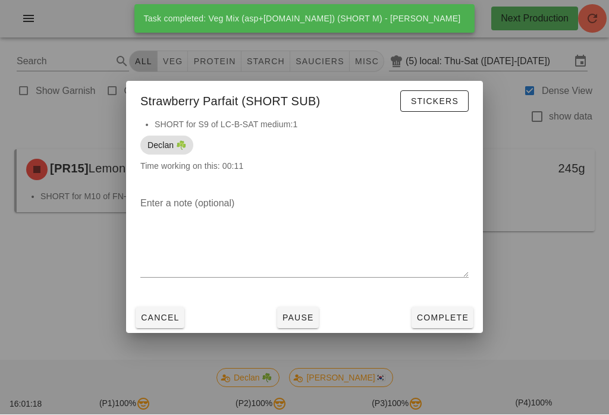
click at [464, 329] on button "Complete" at bounding box center [443, 317] width 62 height 21
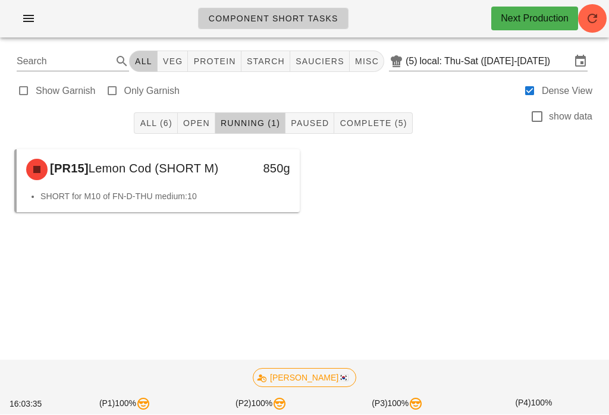
click at [151, 113] on button "All (6)" at bounding box center [155, 123] width 43 height 21
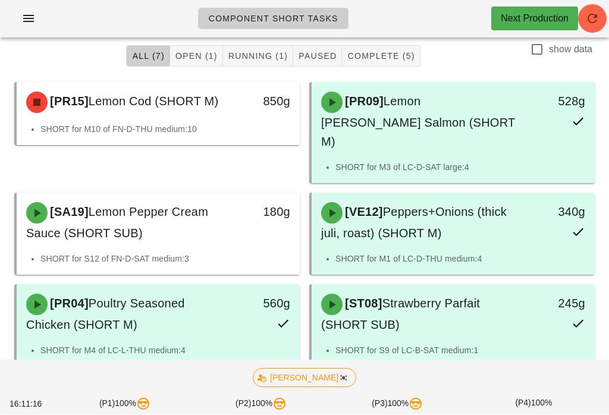
scroll to position [68, 0]
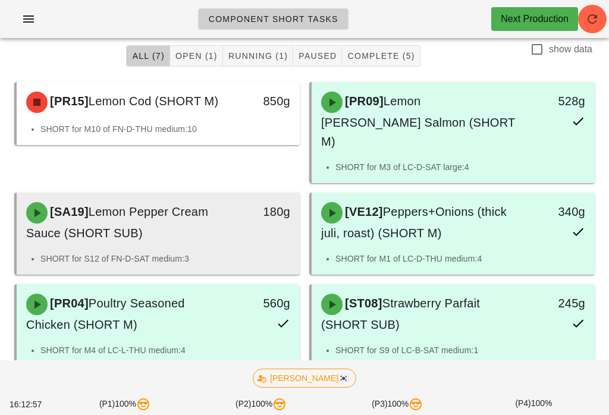
click at [184, 220] on div "[SA19] Lemon Pepper Cream Sauce (SHORT SUB)" at bounding box center [123, 222] width 209 height 55
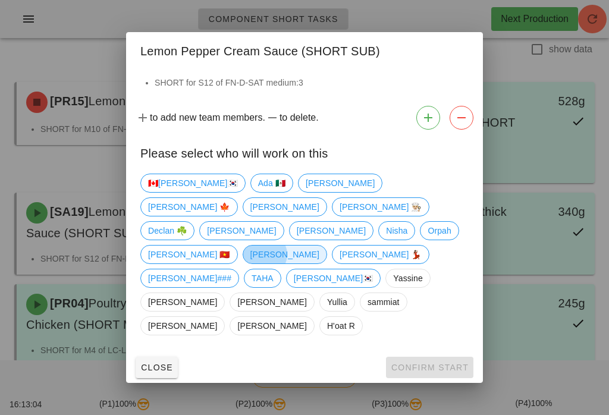
click at [250, 263] on span "Richard" at bounding box center [284, 255] width 69 height 18
click at [445, 363] on span "Confirm Start" at bounding box center [430, 368] width 78 height 10
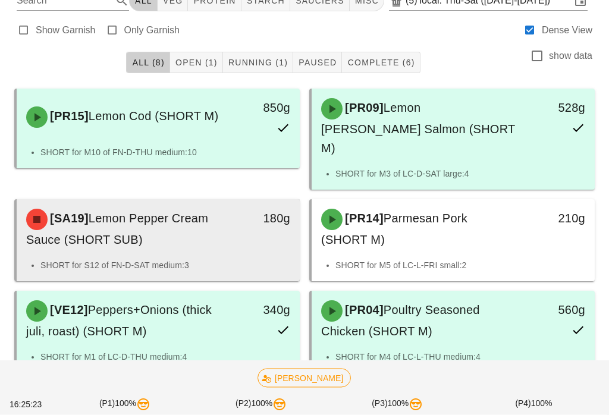
scroll to position [61, 0]
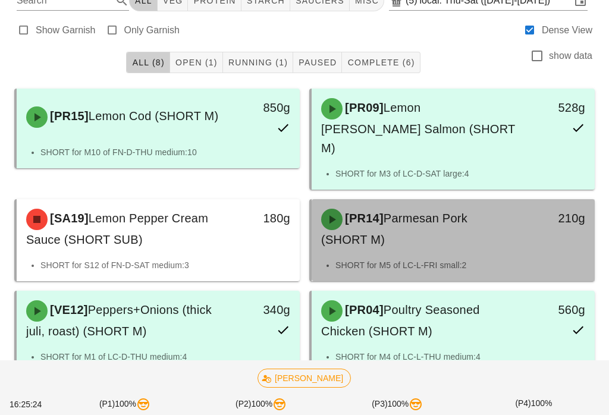
click at [472, 218] on div "[PR14] Parmesan Pork (SHORT M)" at bounding box center [418, 229] width 209 height 55
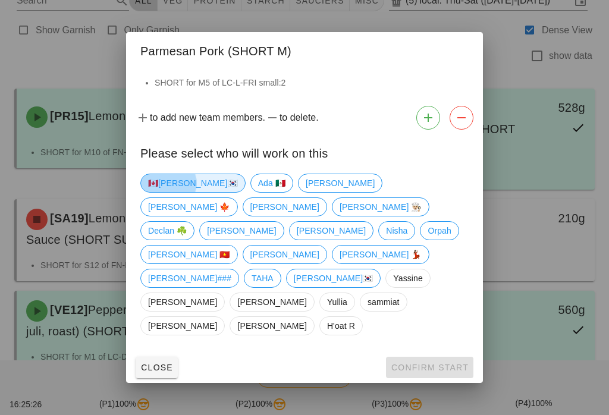
click at [169, 192] on span "🇨🇦KEN🇰🇷" at bounding box center [193, 183] width 90 height 18
click at [451, 363] on span "Confirm Start" at bounding box center [430, 368] width 78 height 10
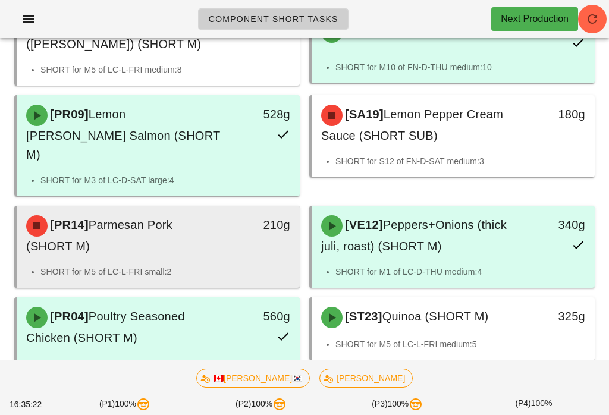
scroll to position [147, 0]
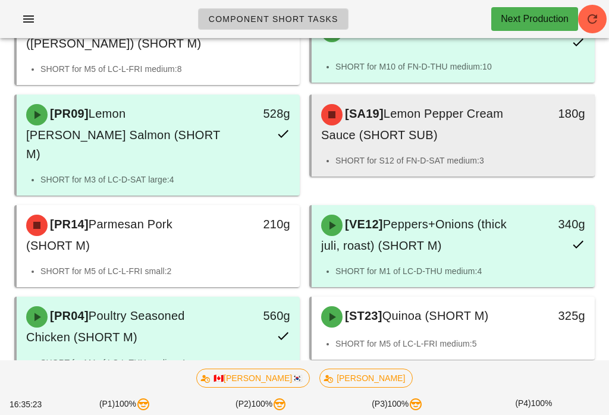
click at [484, 130] on div "[SA19] Lemon Pepper Cream Sauce (SHORT SUB)" at bounding box center [418, 124] width 209 height 55
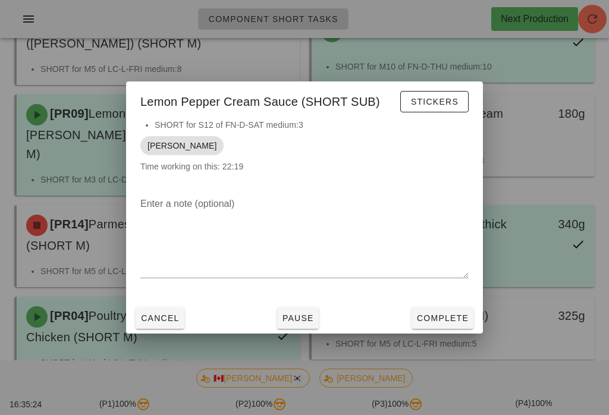
click at [457, 313] on div "Cancel Pause Complete" at bounding box center [304, 318] width 357 height 31
click at [447, 323] on span "Complete" at bounding box center [442, 318] width 52 height 10
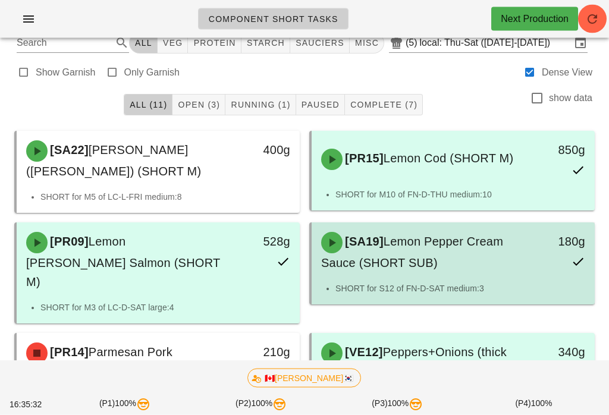
scroll to position [19, 0]
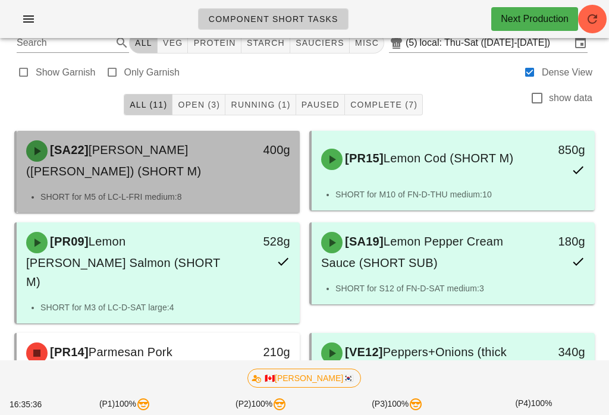
click at [161, 167] on div "[SA22] Herb Yogurt (ramekin) (SHORT M)" at bounding box center [123, 160] width 209 height 55
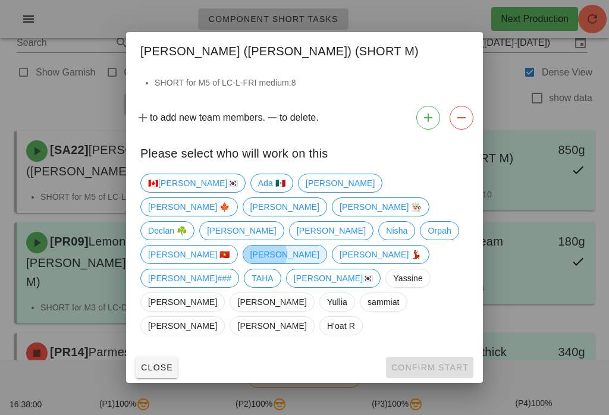
click at [250, 263] on span "Richard" at bounding box center [284, 255] width 69 height 18
click at [435, 363] on span "Confirm Start" at bounding box center [430, 368] width 78 height 10
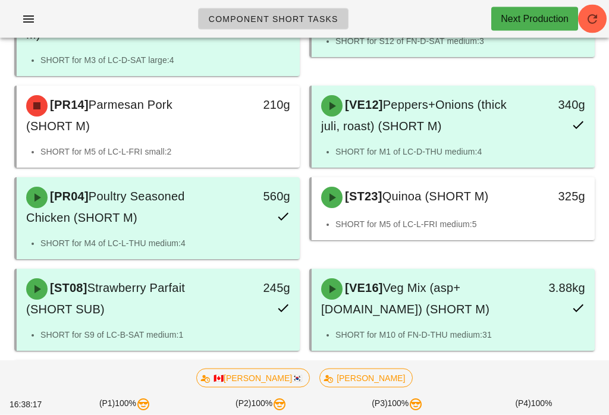
scroll to position [266, 0]
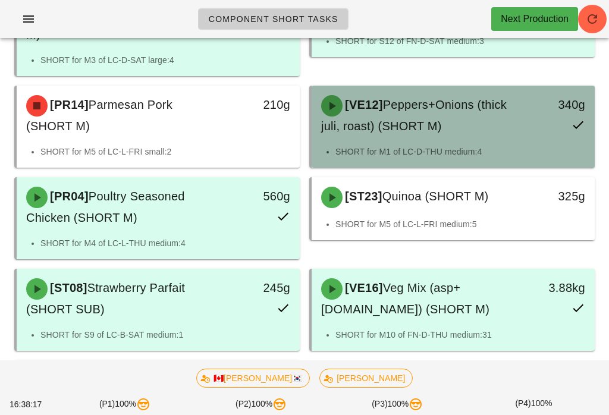
click at [514, 109] on div "[VE12] Peppers+Onions (thick juli, roast) (SHORT M)" at bounding box center [418, 115] width 209 height 55
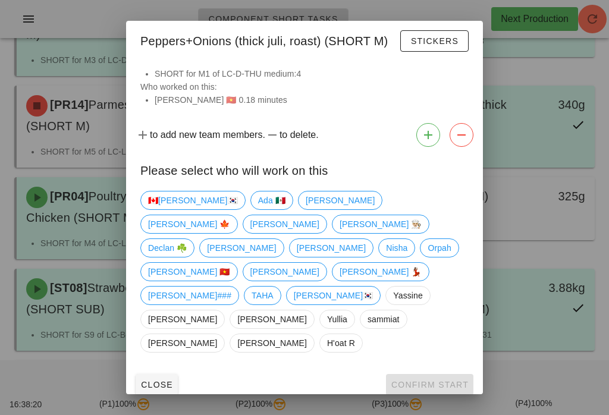
click at [567, 359] on div at bounding box center [304, 207] width 609 height 415
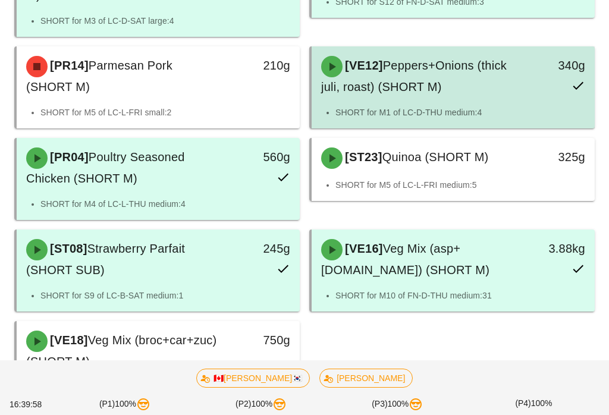
scroll to position [342, 0]
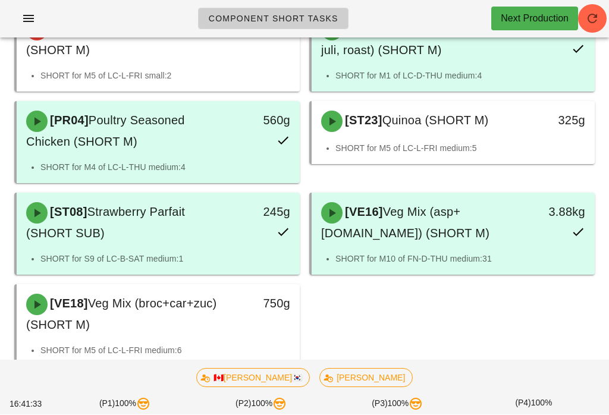
click at [495, 291] on div "[SA22] Herb Yogurt (ramekin) (SHORT M) 400g SHORT for M5 of LC-L-FRI medium:8 […" at bounding box center [305, 87] width 590 height 569
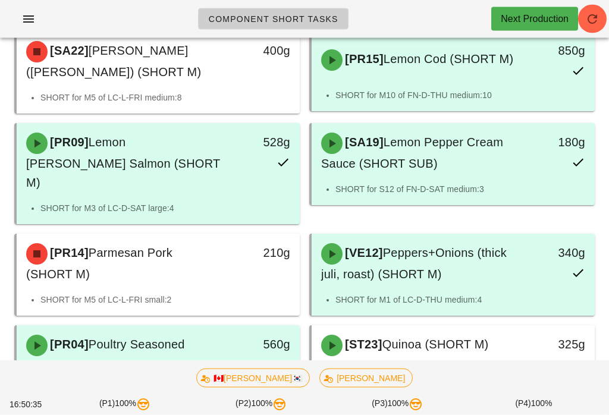
scroll to position [118, 0]
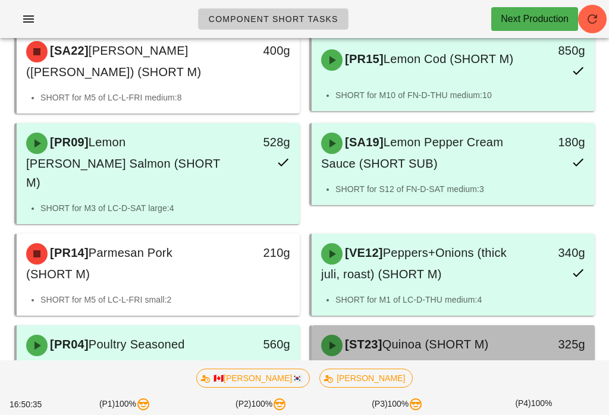
click at [473, 328] on div "[ST23] Quinoa (SHORT M)" at bounding box center [418, 346] width 209 height 36
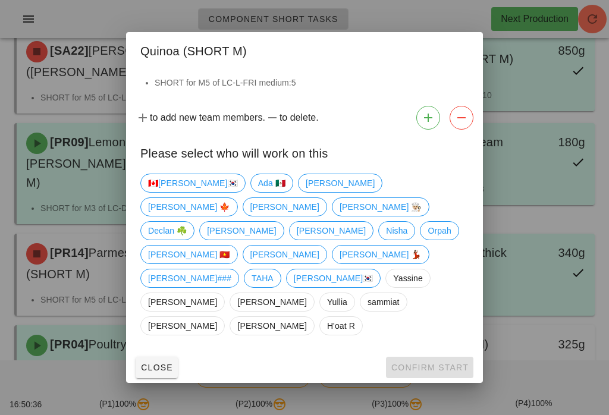
click at [555, 386] on div at bounding box center [304, 207] width 609 height 415
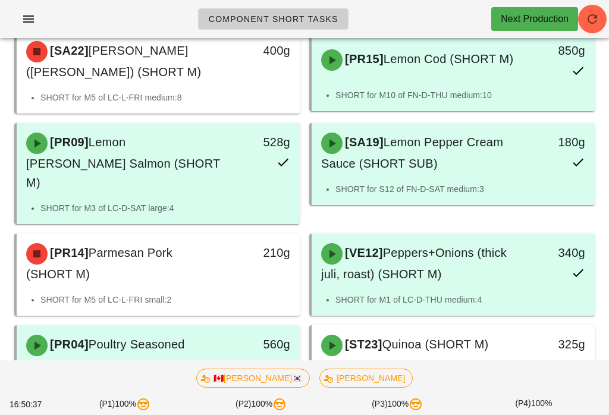
click at [522, 382] on div "🇨🇦KEN🇰🇷 Richard" at bounding box center [304, 378] width 595 height 33
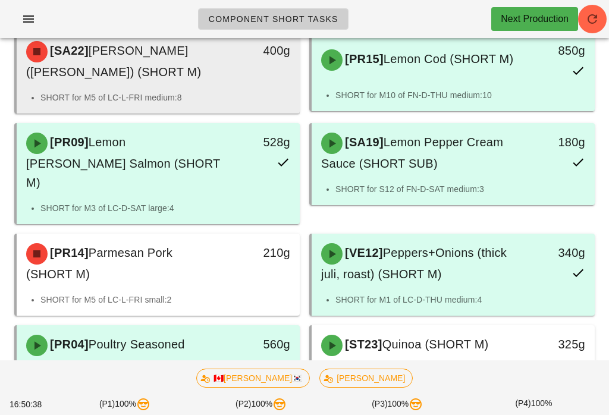
click at [253, 58] on div "400g" at bounding box center [262, 50] width 55 height 19
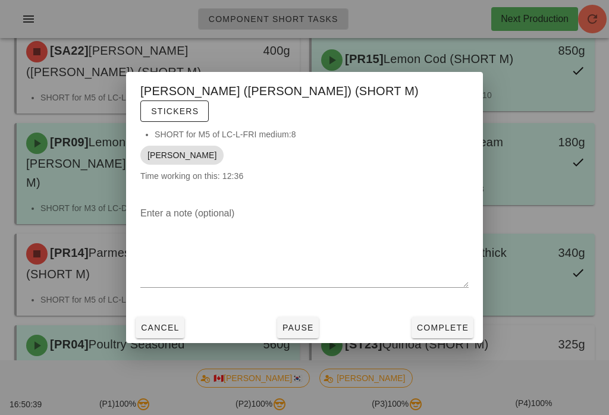
click at [451, 337] on button "Complete" at bounding box center [443, 327] width 62 height 21
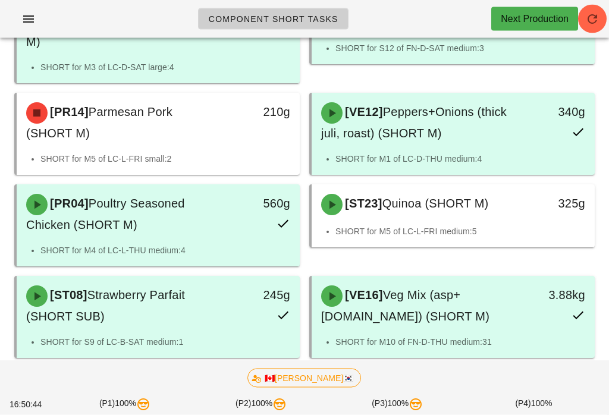
scroll to position [257, 0]
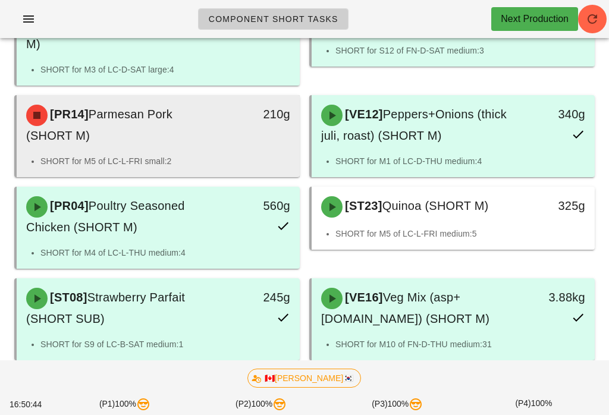
click at [233, 128] on div "210g" at bounding box center [263, 125] width 70 height 55
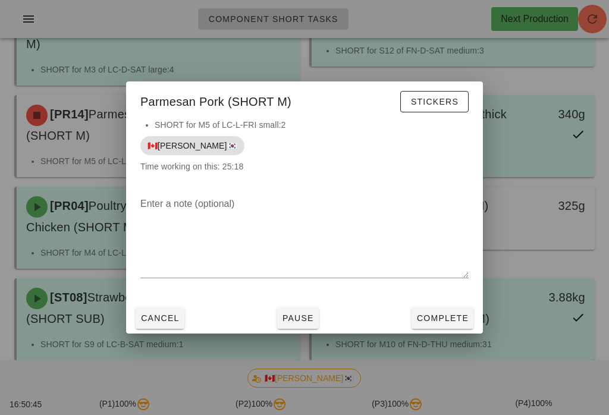
click at [455, 318] on button "Complete" at bounding box center [443, 317] width 62 height 21
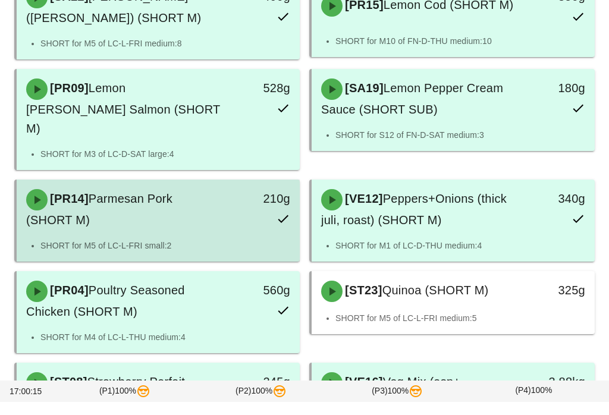
scroll to position [342, 0]
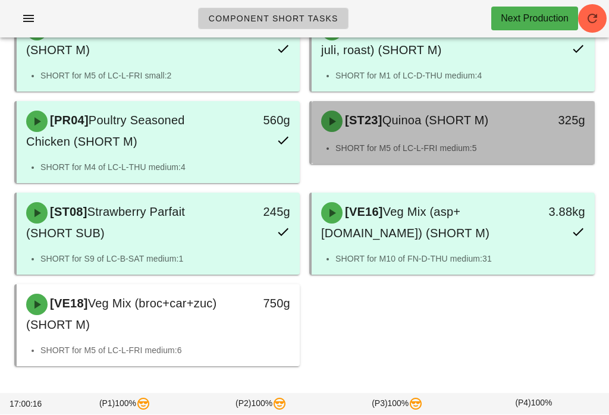
click at [543, 111] on div "325g" at bounding box center [557, 120] width 55 height 19
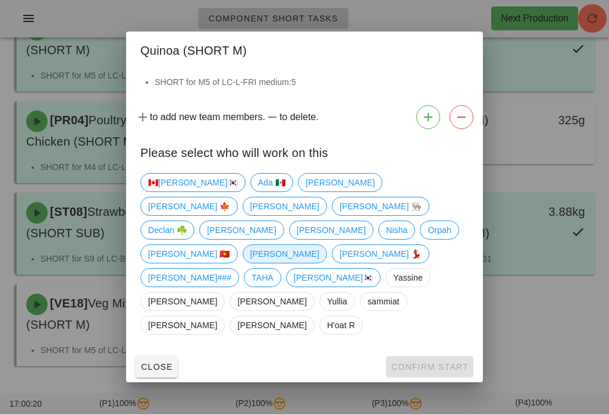
click at [250, 263] on span "Richard" at bounding box center [284, 255] width 69 height 18
click at [437, 363] on span "Confirm Start" at bounding box center [430, 368] width 78 height 10
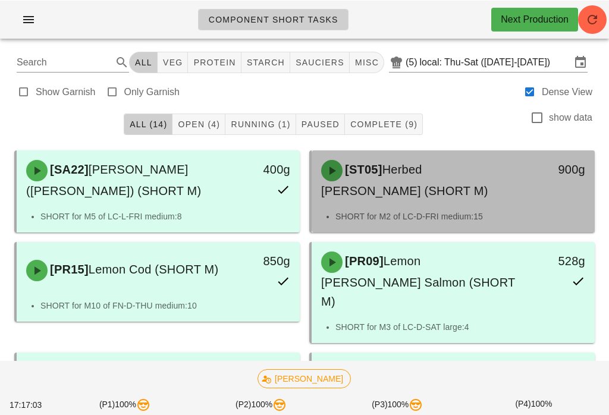
click at [435, 179] on div "[ST05] Herbed Jasmine Rice (SHORT M)" at bounding box center [418, 179] width 209 height 55
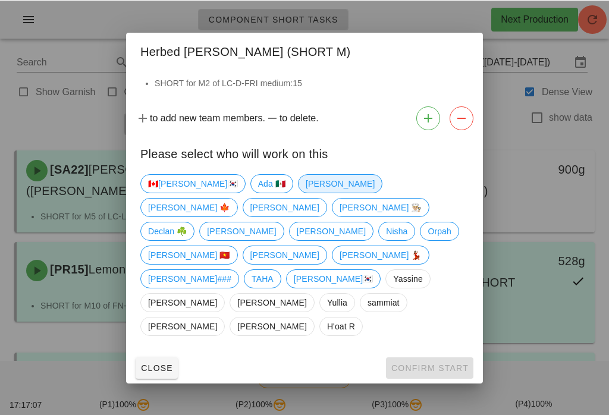
click at [306, 192] on span "[PERSON_NAME]" at bounding box center [340, 183] width 69 height 18
click at [446, 357] on button "Confirm Start" at bounding box center [429, 367] width 87 height 21
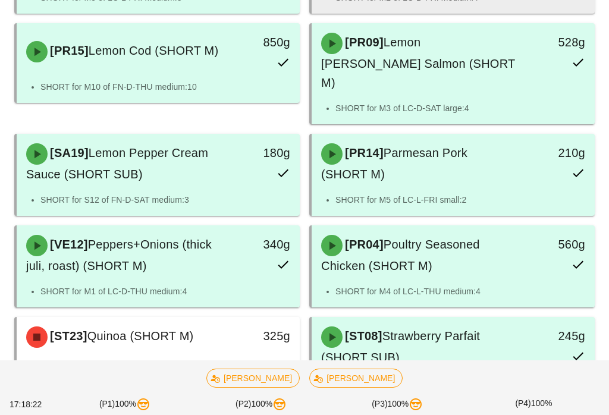
scroll to position [434, 0]
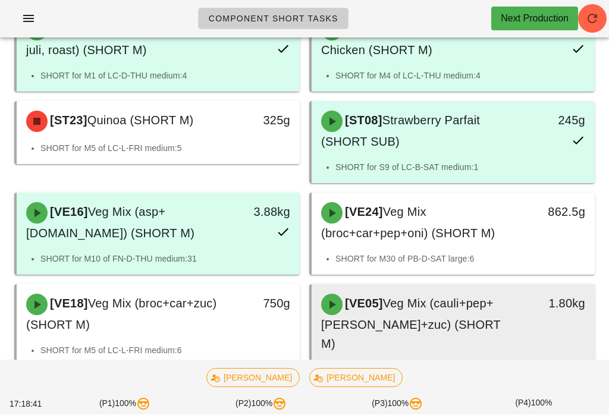
click at [493, 318] on div "[VE05] Veg Mix (cauli+pep+[PERSON_NAME]+zuc) (SHORT M)" at bounding box center [418, 324] width 209 height 74
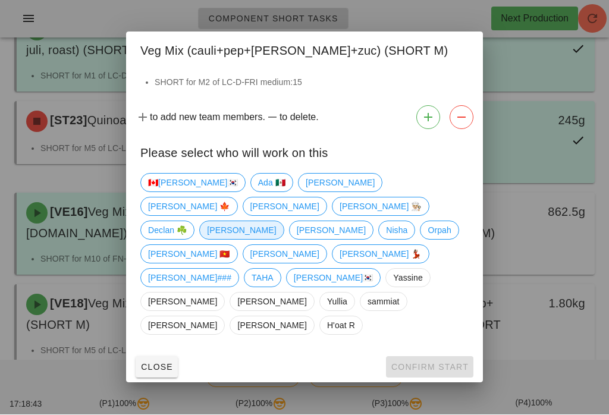
click at [200, 240] on span "Fernanda" at bounding box center [241, 230] width 84 height 19
click at [235, 240] on span "Fernanda" at bounding box center [241, 231] width 69 height 18
click at [306, 192] on span "[PERSON_NAME]" at bounding box center [340, 183] width 69 height 18
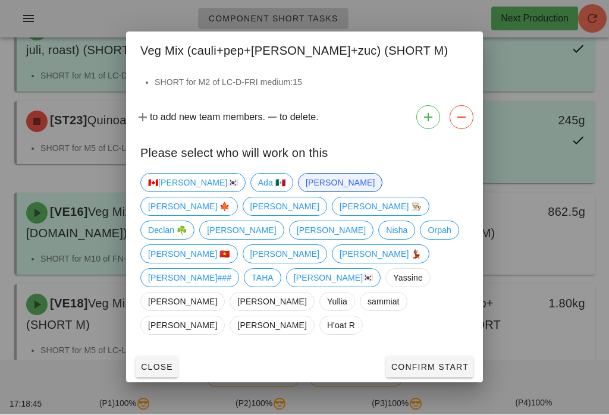
click at [449, 363] on span "Confirm Start" at bounding box center [430, 368] width 78 height 10
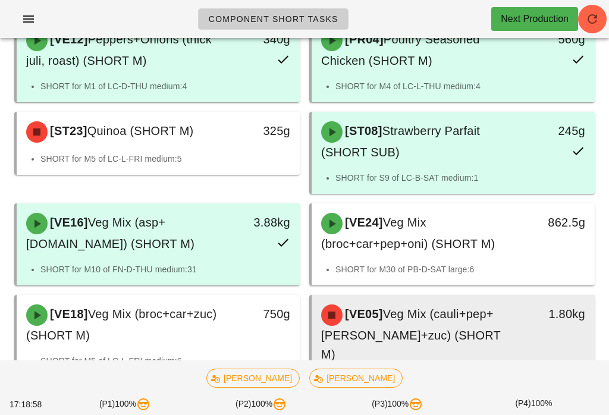
scroll to position [422, 0]
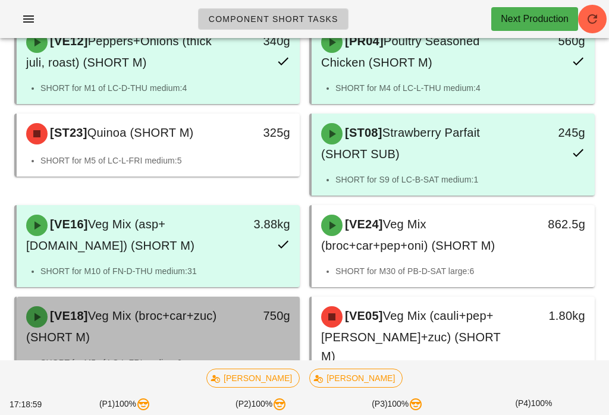
click at [220, 304] on div "[VE18] Veg Mix (broc+car+zuc) (SHORT M)" at bounding box center [123, 326] width 209 height 55
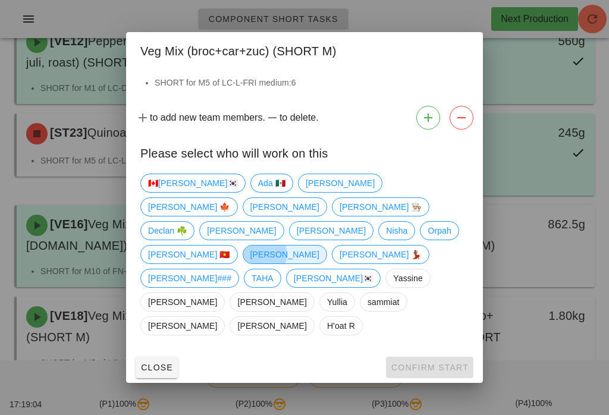
click at [250, 263] on span "Richard" at bounding box center [284, 255] width 69 height 18
click at [432, 323] on div "🇨🇦KEN🇰🇷 Ada 🇲🇽 Adam Adam 🍁 Arturo Danilo 👨🏼‍🍳 Declan ☘️ Fernanda nick Nisha Orp…" at bounding box center [304, 260] width 357 height 183
click at [448, 363] on span "Confirm Start" at bounding box center [430, 368] width 78 height 10
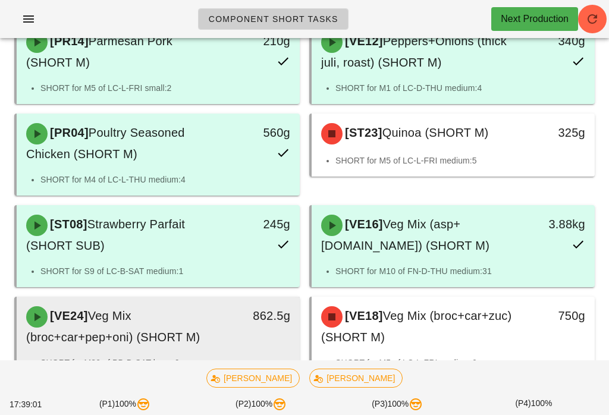
click at [181, 324] on span "Veg Mix (broc+car+pep+oni) (SHORT M)" at bounding box center [113, 326] width 174 height 34
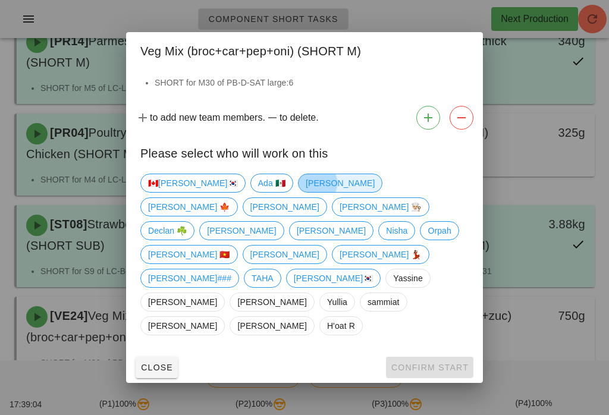
click at [306, 192] on span "[PERSON_NAME]" at bounding box center [340, 183] width 69 height 18
click at [429, 357] on button "Confirm Start" at bounding box center [429, 367] width 87 height 21
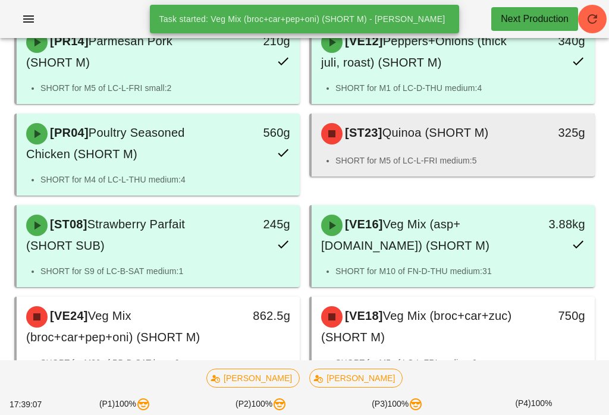
click at [463, 154] on li "SHORT for M5 of LC-L-FRI medium:5" at bounding box center [460, 160] width 250 height 13
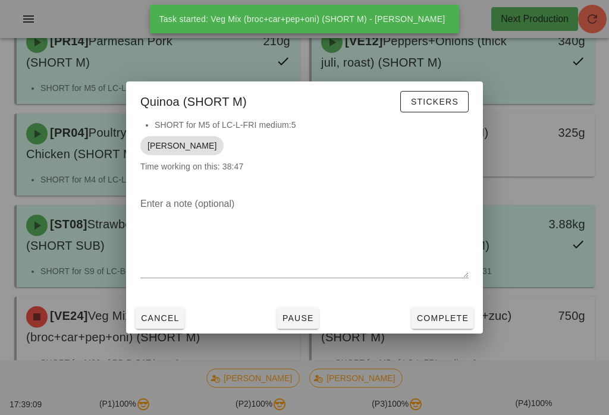
click at [451, 322] on span "Complete" at bounding box center [442, 318] width 52 height 10
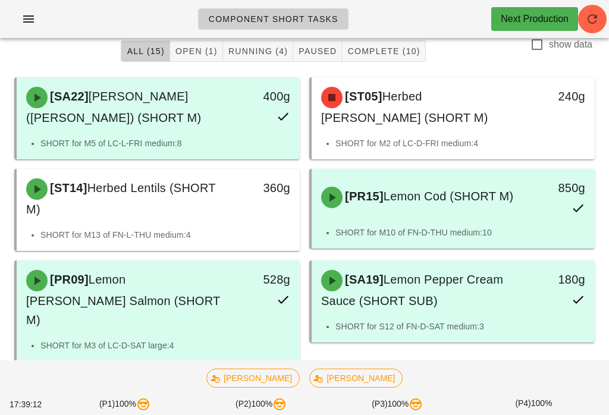
scroll to position [71, 0]
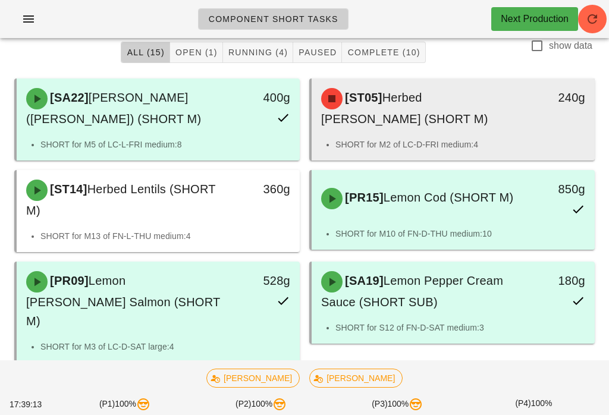
click at [443, 129] on div "[ST05] Herbed Jasmine Rice (SHORT M)" at bounding box center [418, 108] width 209 height 55
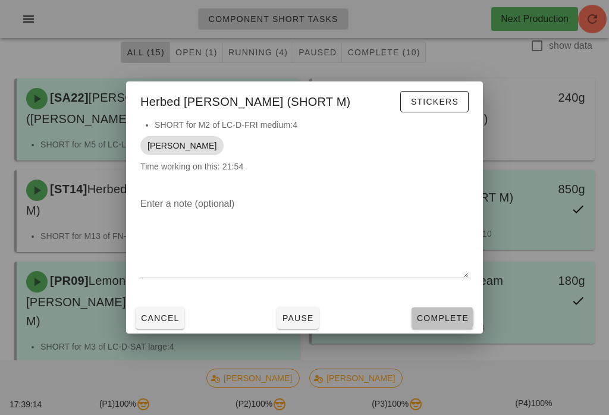
click at [447, 319] on span "Complete" at bounding box center [442, 318] width 52 height 10
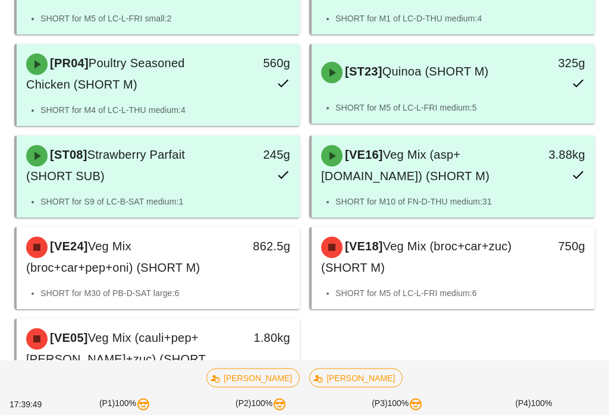
scroll to position [525, 0]
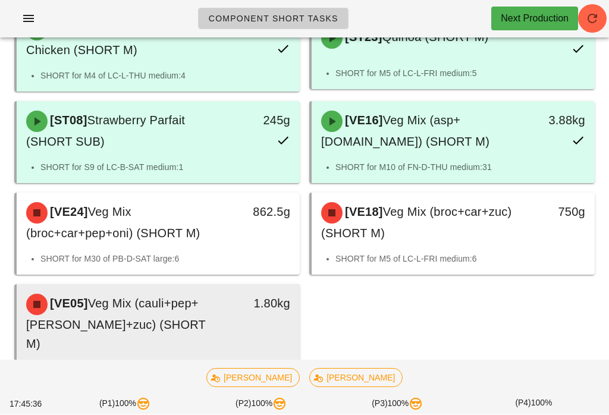
click at [161, 312] on span "Veg Mix (cauli+pep+[PERSON_NAME]+zuc) (SHORT M)" at bounding box center [116, 324] width 180 height 54
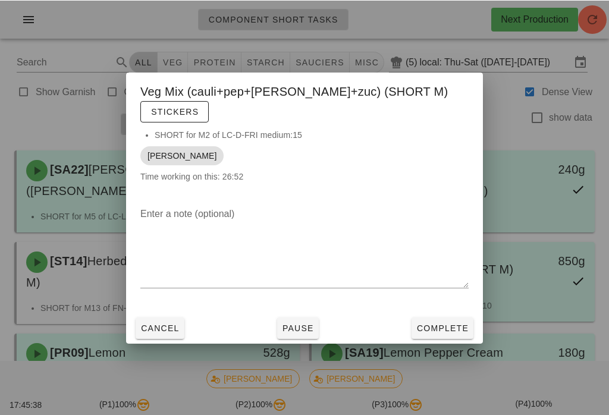
click at [29, 251] on div at bounding box center [304, 207] width 609 height 415
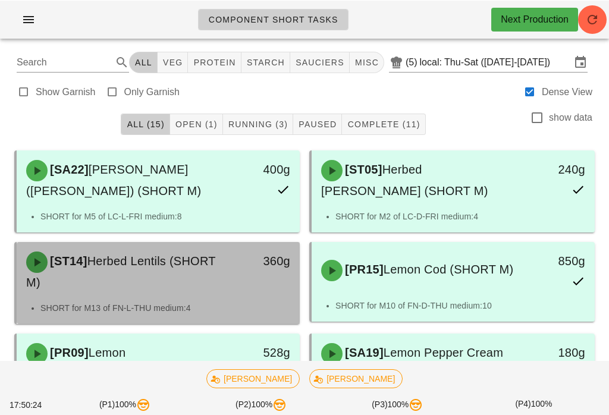
click at [165, 284] on div "[ST14] Herbed Lentils (SHORT M)" at bounding box center [123, 271] width 209 height 55
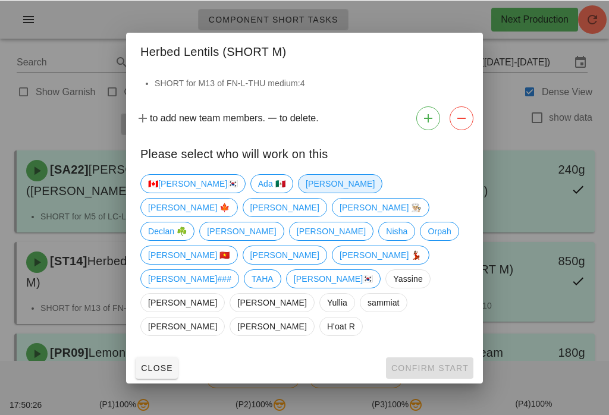
click at [306, 192] on span "[PERSON_NAME]" at bounding box center [340, 183] width 69 height 18
click at [457, 357] on button "Confirm Start" at bounding box center [429, 367] width 87 height 21
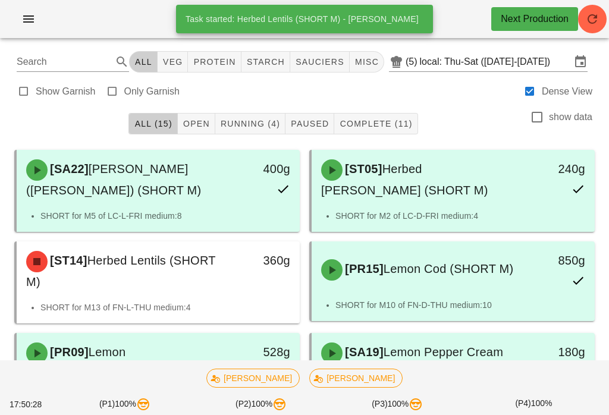
click at [268, 123] on span "Running (4)" at bounding box center [250, 124] width 60 height 10
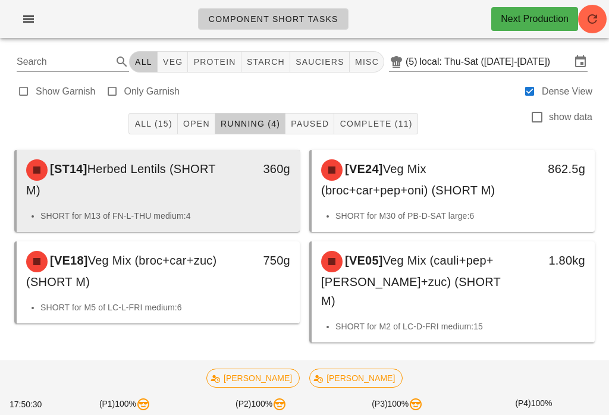
click at [212, 177] on div "[ST14] Herbed Lentils (SHORT M)" at bounding box center [123, 179] width 209 height 55
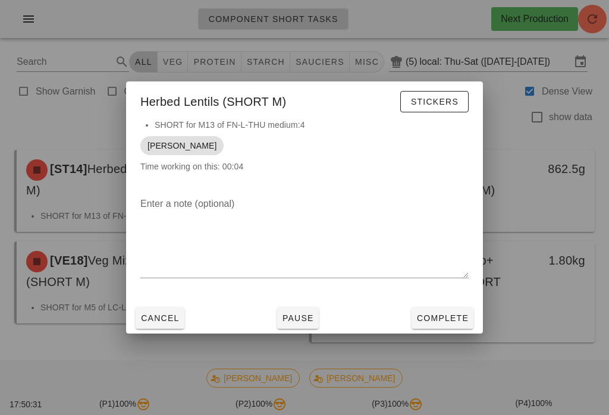
click at [439, 320] on span "Complete" at bounding box center [442, 318] width 52 height 10
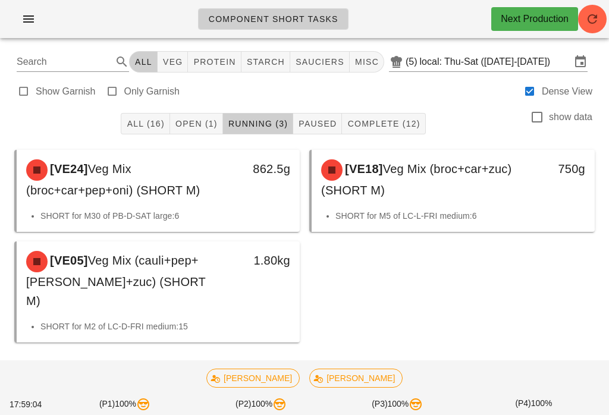
click at [205, 121] on span "Open (1)" at bounding box center [196, 124] width 43 height 10
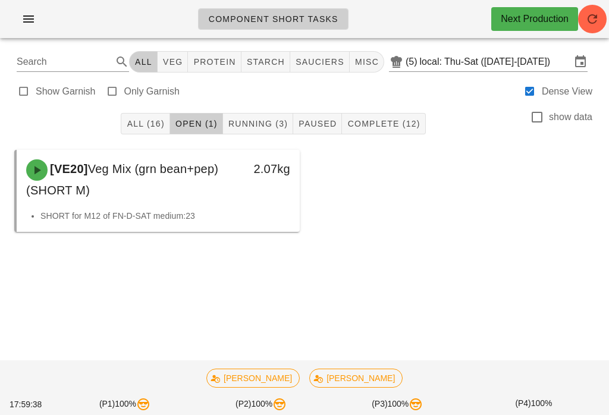
click at [250, 119] on span "Running (3)" at bounding box center [258, 124] width 60 height 10
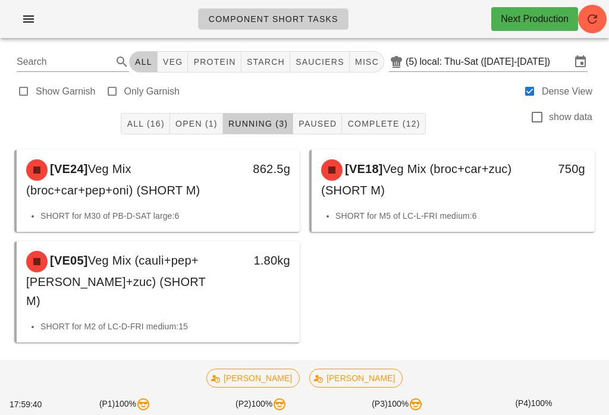
click at [143, 113] on button "All (16)" at bounding box center [145, 123] width 49 height 21
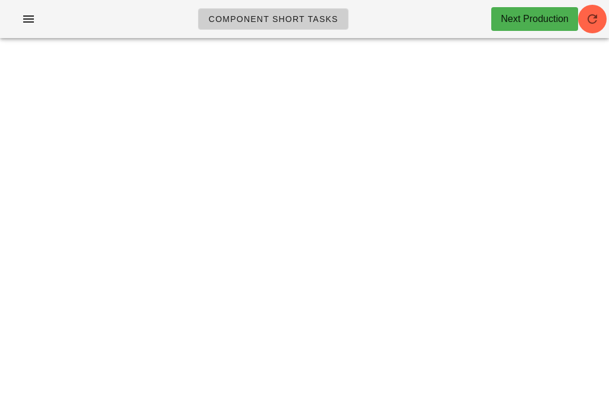
click at [585, 17] on span "button" at bounding box center [592, 19] width 29 height 14
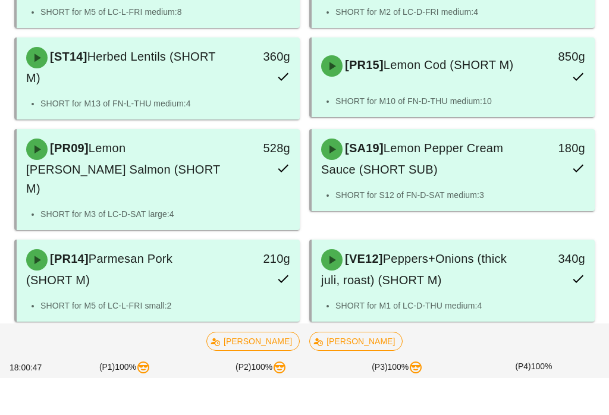
scroll to position [525, 0]
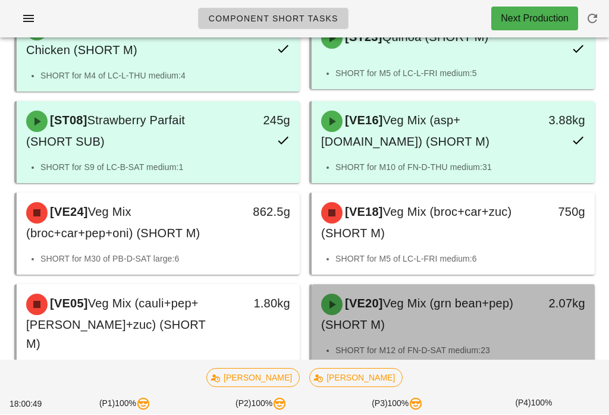
click at [521, 313] on div "[VE20] Veg Mix (grn bean+pep) (SHORT M)" at bounding box center [418, 314] width 209 height 55
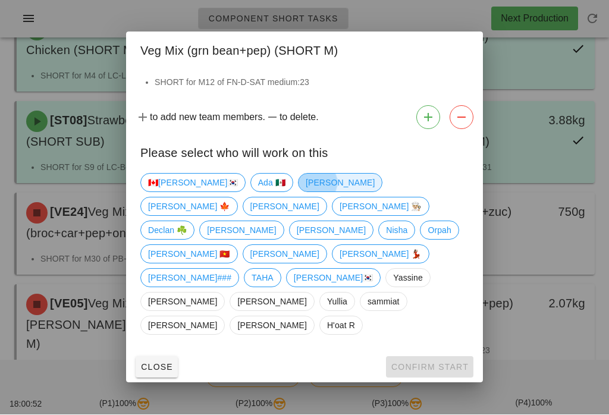
click at [298, 193] on span "[PERSON_NAME]" at bounding box center [340, 183] width 84 height 19
click at [435, 363] on span "Confirm Start" at bounding box center [430, 368] width 78 height 10
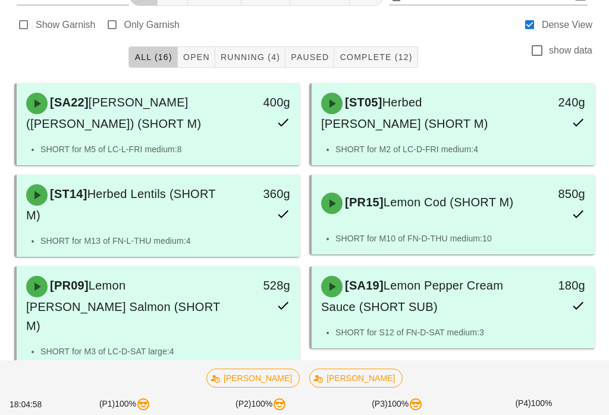
scroll to position [67, 0]
click at [250, 61] on span "Running (4)" at bounding box center [250, 57] width 60 height 10
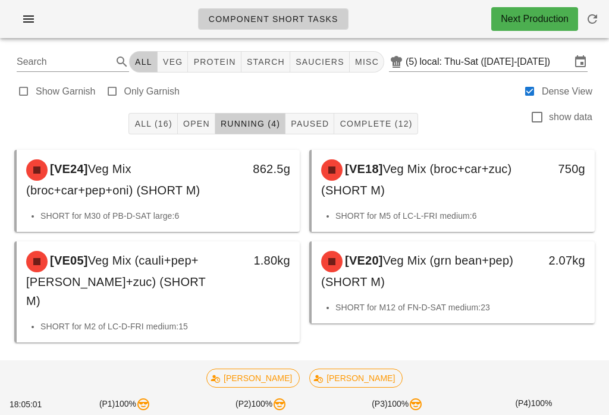
click at [137, 117] on button "All (16)" at bounding box center [152, 123] width 49 height 21
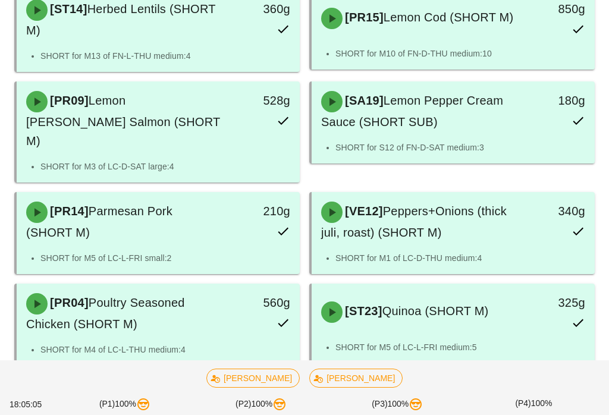
scroll to position [525, 0]
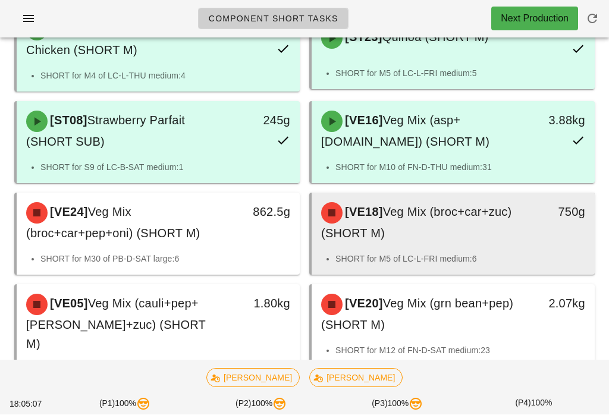
click at [425, 253] on li "SHORT for M5 of LC-L-FRI medium:6" at bounding box center [460, 259] width 250 height 13
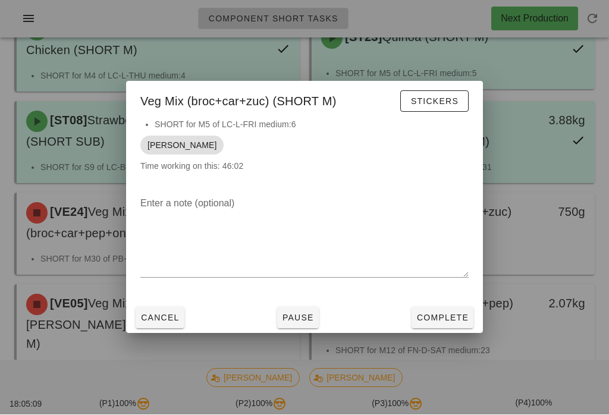
click at [441, 322] on span "Complete" at bounding box center [442, 318] width 52 height 10
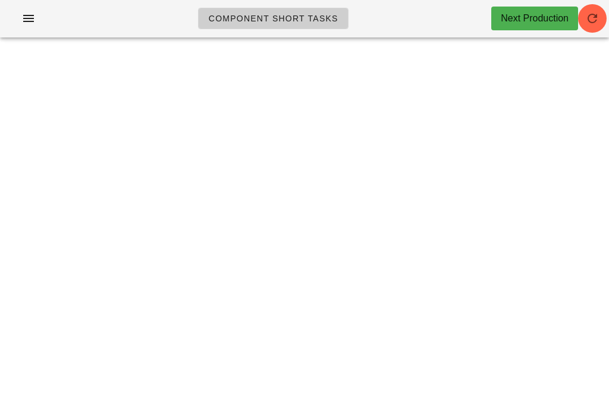
click at [585, 18] on span "button" at bounding box center [592, 19] width 29 height 14
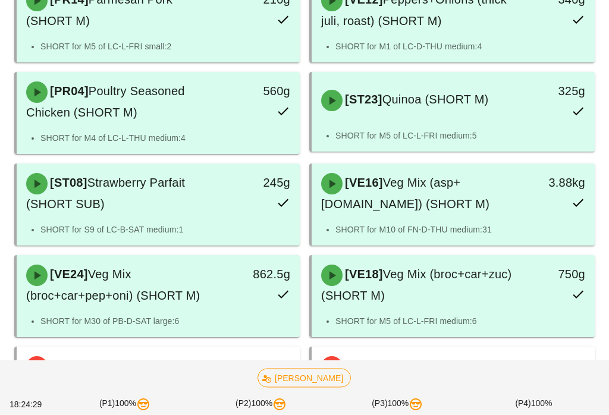
scroll to position [525, 0]
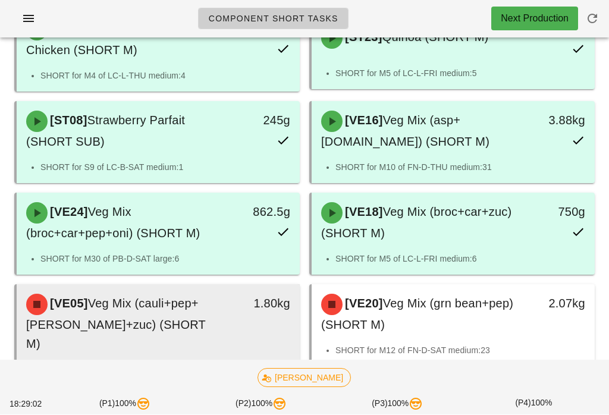
click at [221, 303] on div "[VE05] Veg Mix (cauli+pep+[PERSON_NAME]+zuc) (SHORT M)" at bounding box center [123, 324] width 209 height 74
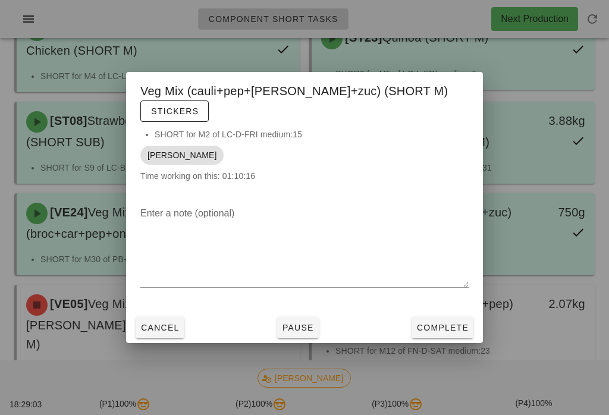
scroll to position [523, 0]
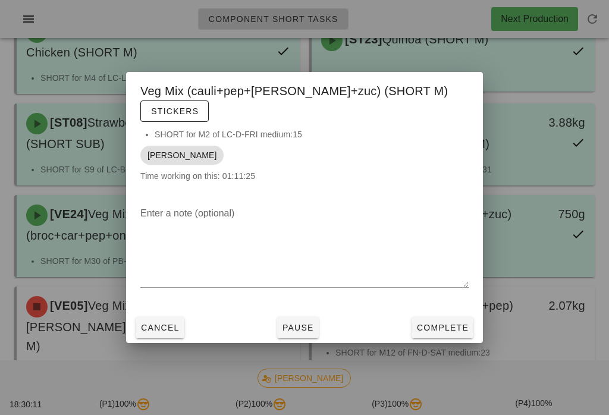
click at [451, 318] on button "Complete" at bounding box center [443, 327] width 62 height 21
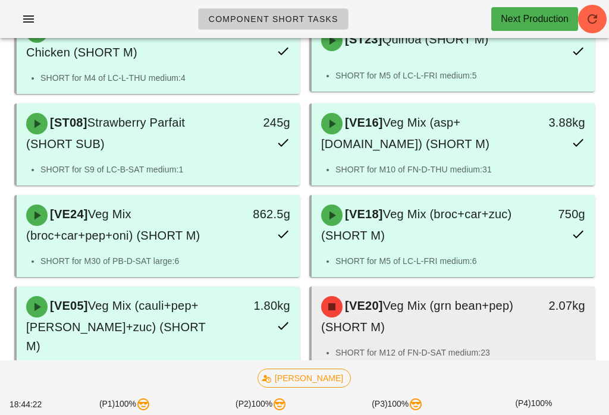
click at [461, 289] on div "[VE20] Veg Mix (grn bean+pep) (SHORT M)" at bounding box center [418, 316] width 209 height 55
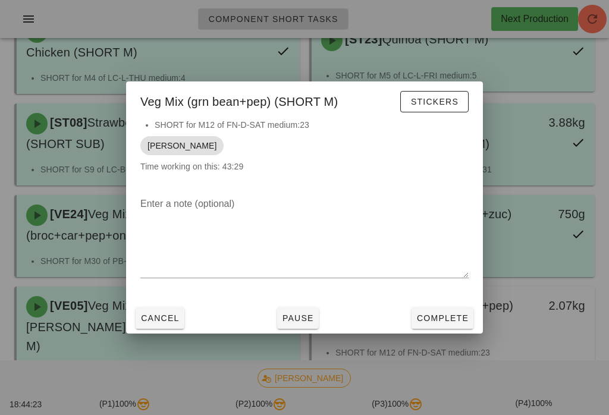
click at [455, 323] on span "Complete" at bounding box center [442, 318] width 52 height 10
